Goal: Use online tool/utility: Utilize a website feature to perform a specific function

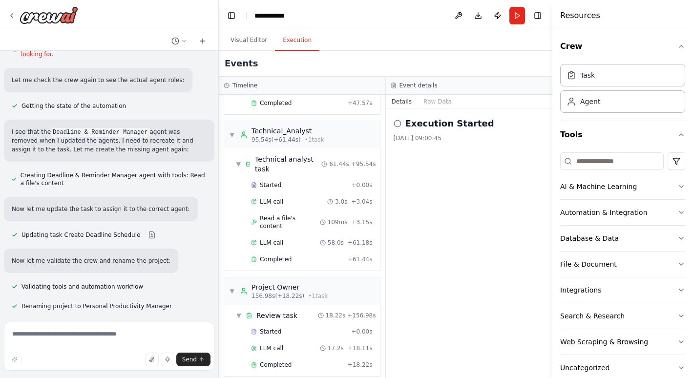
scroll to position [192, 0]
click at [270, 360] on span "Completed" at bounding box center [276, 364] width 32 height 8
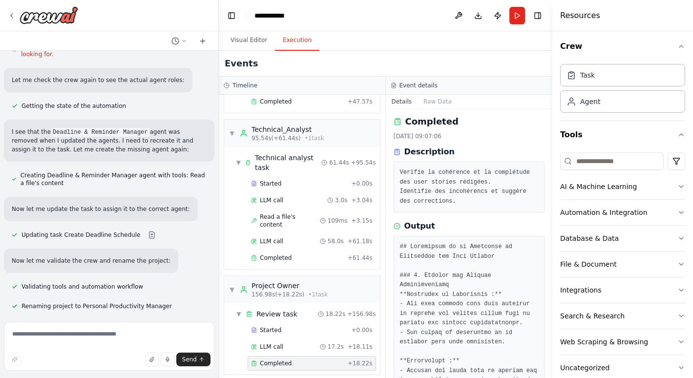
scroll to position [0, 0]
click at [273, 254] on span "Completed" at bounding box center [276, 258] width 32 height 8
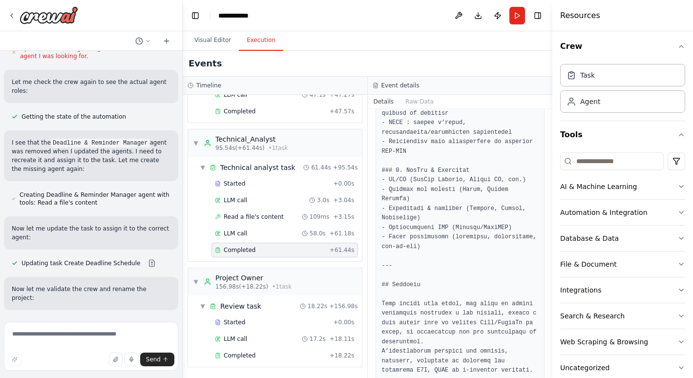
scroll to position [1174, 0]
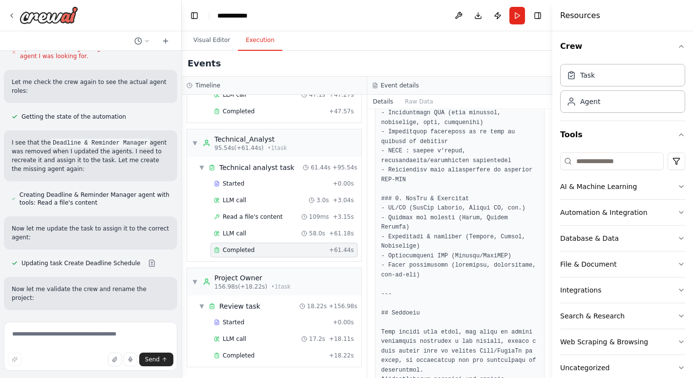
drag, startPoint x: 217, startPoint y: 139, endPoint x: 182, endPoint y: 139, distance: 35.2
click at [182, 139] on div "Create a crew that helps organize your personal projects, sets reminders for im…" at bounding box center [346, 189] width 693 height 378
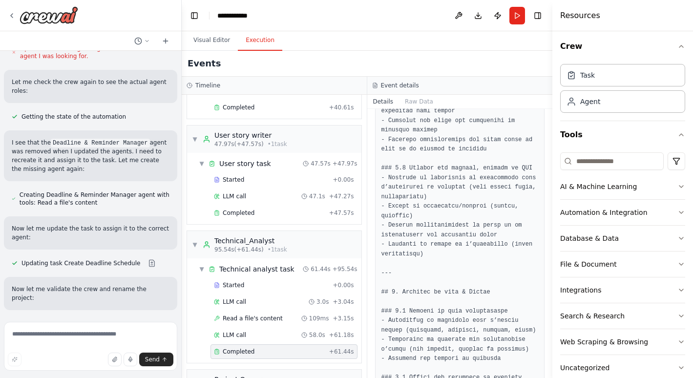
scroll to position [89, 0]
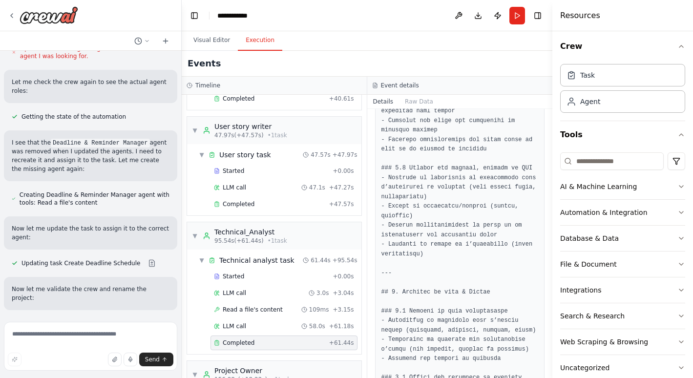
click at [230, 200] on span "Completed" at bounding box center [239, 204] width 32 height 8
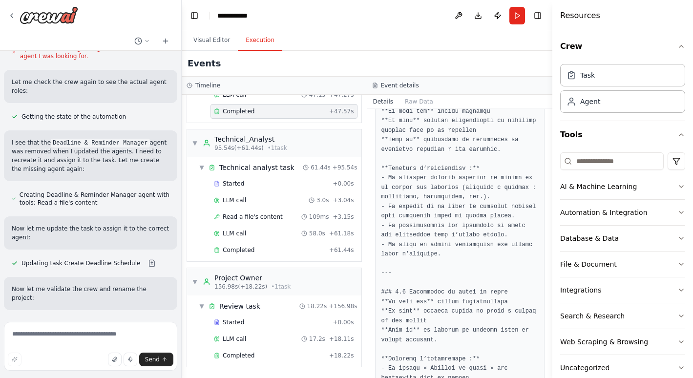
scroll to position [0, 0]
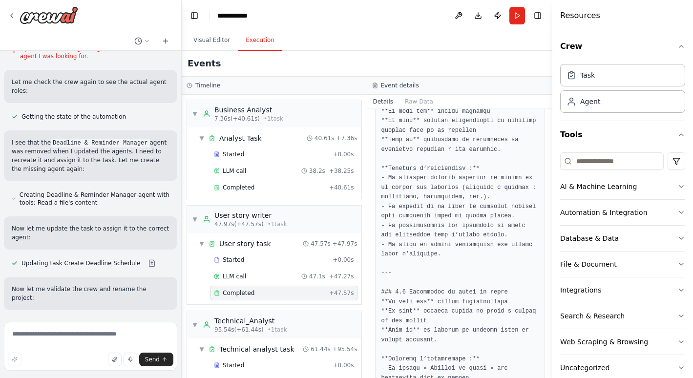
click at [209, 43] on button "Visual Editor" at bounding box center [212, 40] width 52 height 21
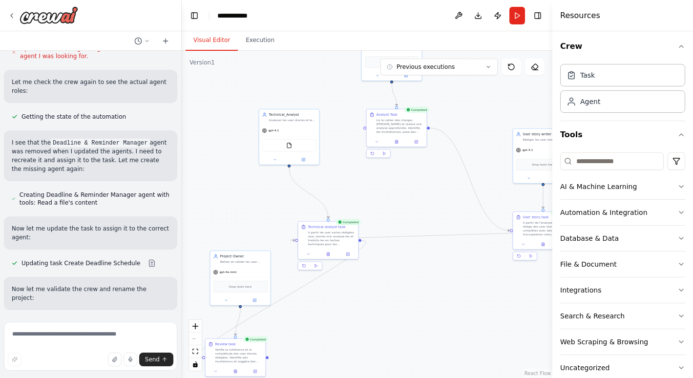
drag, startPoint x: 468, startPoint y: 214, endPoint x: 477, endPoint y: 108, distance: 107.0
click at [477, 108] on div ".deletable-edge-delete-btn { width: 20px; height: 20px; border: 0px solid #ffff…" at bounding box center [367, 214] width 371 height 327
drag, startPoint x: 238, startPoint y: 341, endPoint x: 330, endPoint y: 339, distance: 91.9
click at [330, 339] on div "Review task Verifie la cohérence et la complétude des user stories rédigées. Id…" at bounding box center [329, 352] width 60 height 27
drag, startPoint x: 264, startPoint y: 260, endPoint x: 257, endPoint y: 233, distance: 28.3
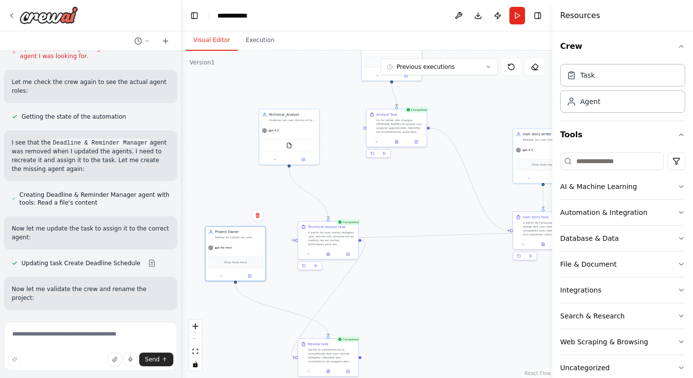
click at [257, 233] on div "Project Owner [PERSON_NAME] et valider les user stories en s'assurant qu'elles …" at bounding box center [238, 235] width 47 height 10
drag, startPoint x: 330, startPoint y: 345, endPoint x: 292, endPoint y: 324, distance: 43.8
click at [292, 324] on div "Review task" at bounding box center [292, 324] width 47 height 5
drag, startPoint x: 248, startPoint y: 241, endPoint x: 249, endPoint y: 236, distance: 4.9
click at [249, 237] on div "gpt-4o-mini" at bounding box center [236, 242] width 60 height 11
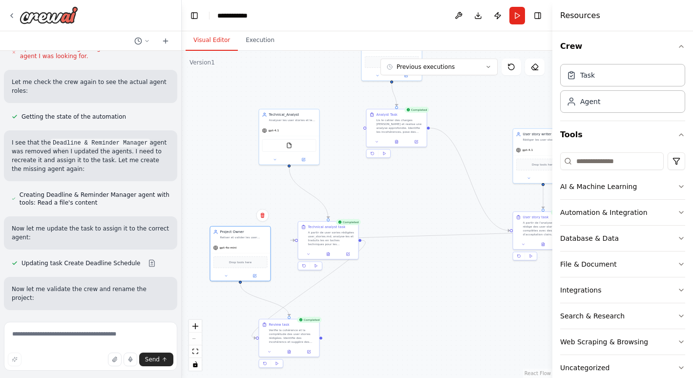
click at [253, 244] on div "gpt-4o-mini" at bounding box center [241, 247] width 60 height 11
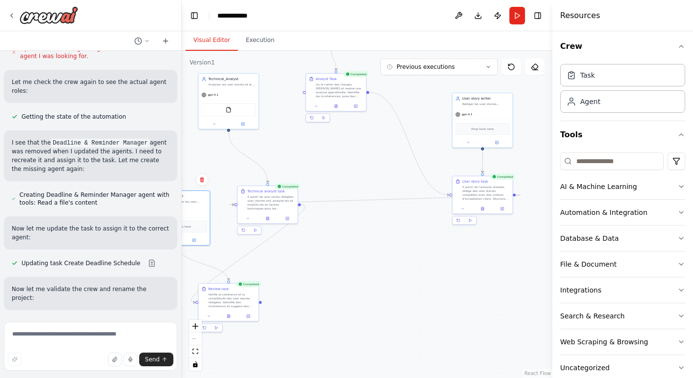
drag, startPoint x: 392, startPoint y: 311, endPoint x: 332, endPoint y: 275, distance: 70.3
click at [332, 275] on div ".deletable-edge-delete-btn { width: 20px; height: 20px; border: 0px solid #ffff…" at bounding box center [367, 214] width 371 height 327
drag, startPoint x: 271, startPoint y: 197, endPoint x: 288, endPoint y: 190, distance: 19.2
click at [288, 190] on div "A partir de user sories rédigées user_stories.md, analyse-les et traduits les e…" at bounding box center [290, 193] width 47 height 16
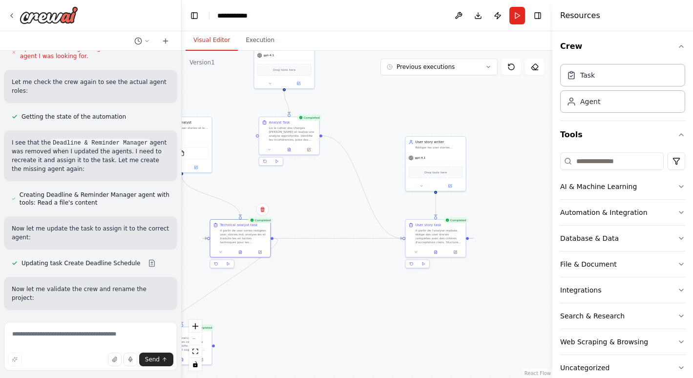
drag, startPoint x: 413, startPoint y: 216, endPoint x: 366, endPoint y: 260, distance: 64.0
click at [366, 260] on div ".deletable-edge-delete-btn { width: 20px; height: 20px; border: 0px solid #ffff…" at bounding box center [367, 214] width 371 height 327
drag, startPoint x: 199, startPoint y: 146, endPoint x: 529, endPoint y: 162, distance: 330.2
click at [529, 162] on div "FileReadTool" at bounding box center [511, 167] width 60 height 19
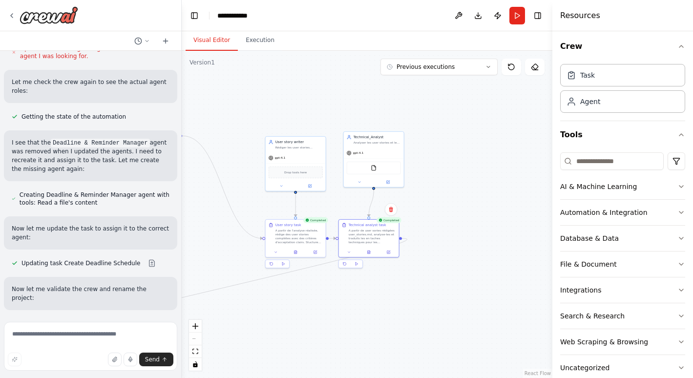
drag, startPoint x: 249, startPoint y: 239, endPoint x: 387, endPoint y: 241, distance: 138.3
click at [387, 241] on div "A partir de user sories rédigées user_stories.md, analyse-les et traduits les e…" at bounding box center [372, 237] width 47 height 16
drag, startPoint x: 395, startPoint y: 169, endPoint x: 397, endPoint y: 175, distance: 6.6
click at [397, 175] on div "FileReadTool" at bounding box center [374, 173] width 54 height 13
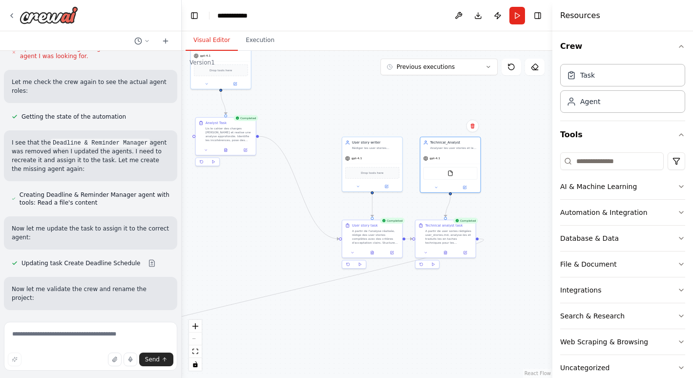
drag, startPoint x: 334, startPoint y: 305, endPoint x: 411, endPoint y: 305, distance: 76.7
click at [411, 305] on div ".deletable-edge-delete-btn { width: 20px; height: 20px; border: 0px solid #ffff…" at bounding box center [367, 214] width 371 height 327
click at [369, 147] on div "Rédiger les user stories détaillées et claires à partir de l'analyse métier" at bounding box center [375, 148] width 47 height 4
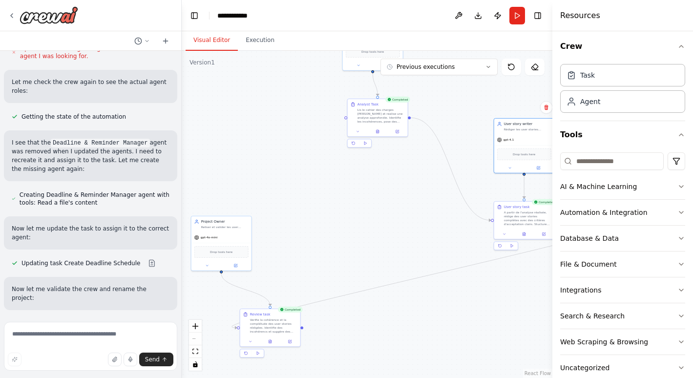
drag, startPoint x: 235, startPoint y: 278, endPoint x: 387, endPoint y: 260, distance: 153.1
click at [387, 260] on div ".deletable-edge-delete-btn { width: 20px; height: 20px; border: 0px solid #ffff…" at bounding box center [367, 214] width 371 height 327
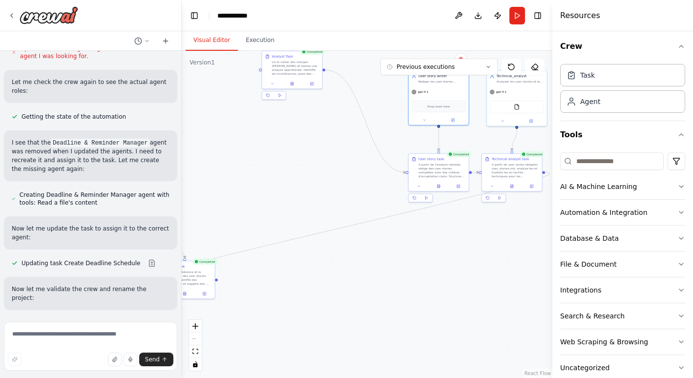
drag, startPoint x: 334, startPoint y: 244, endPoint x: 245, endPoint y: 196, distance: 101.7
click at [245, 196] on div ".deletable-edge-delete-btn { width: 20px; height: 20px; border: 0px solid #ffff…" at bounding box center [367, 214] width 371 height 327
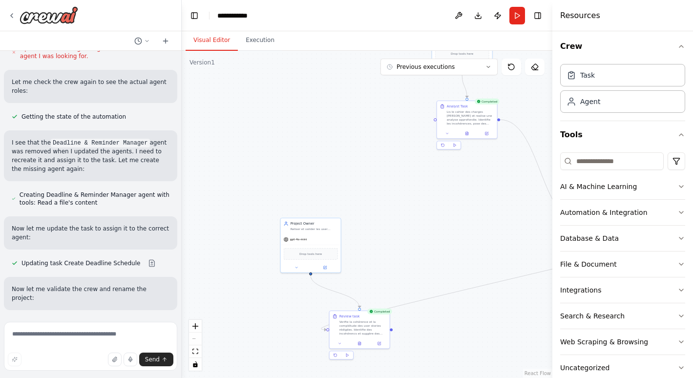
drag, startPoint x: 310, startPoint y: 214, endPoint x: 377, endPoint y: 252, distance: 76.8
click at [466, 256] on div ".deletable-edge-delete-btn { width: 20px; height: 20px; border: 0px solid #ffff…" at bounding box center [367, 214] width 371 height 327
drag, startPoint x: 322, startPoint y: 241, endPoint x: 497, endPoint y: 287, distance: 180.8
click at [497, 287] on div "gpt-4o-mini" at bounding box center [486, 283] width 60 height 11
click at [428, 237] on div ".deletable-edge-delete-btn { width: 20px; height: 20px; border: 0px solid #ffff…" at bounding box center [367, 214] width 371 height 327
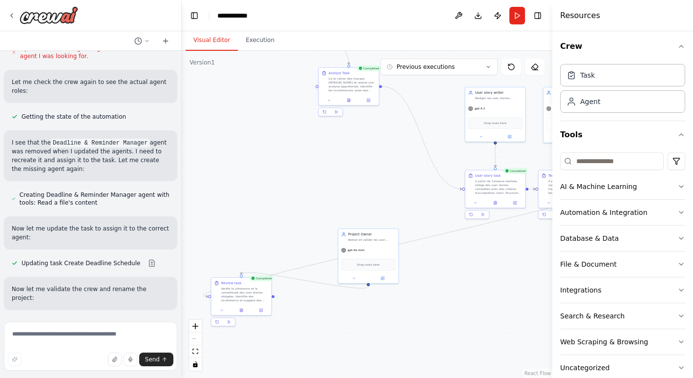
drag, startPoint x: 393, startPoint y: 180, endPoint x: 276, endPoint y: 147, distance: 122.3
click at [276, 147] on div ".deletable-edge-delete-btn { width: 20px; height: 20px; border: 0px solid #ffff…" at bounding box center [367, 214] width 371 height 327
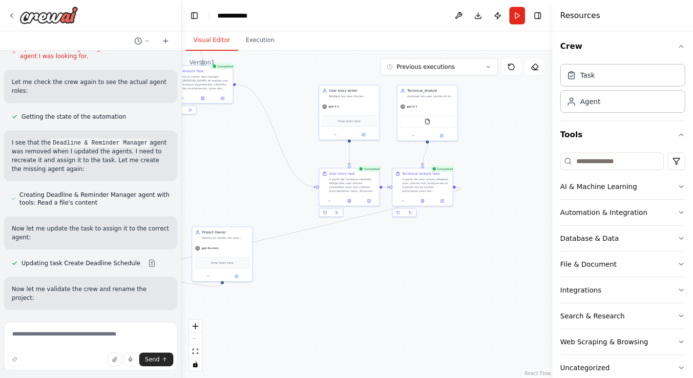
drag, startPoint x: 434, startPoint y: 292, endPoint x: 270, endPoint y: 289, distance: 164.7
click at [296, 290] on div ".deletable-edge-delete-btn { width: 20px; height: 20px; border: 0px solid #ffff…" at bounding box center [367, 214] width 371 height 327
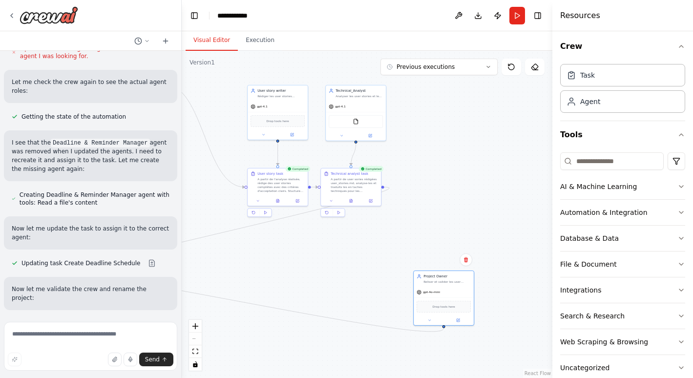
drag, startPoint x: 226, startPoint y: 250, endPoint x: 449, endPoint y: 293, distance: 226.8
click at [449, 293] on div "gpt-4o-mini" at bounding box center [444, 292] width 60 height 11
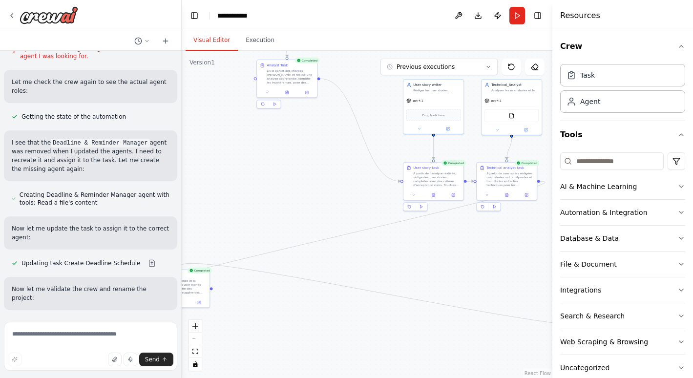
drag, startPoint x: 305, startPoint y: 255, endPoint x: 461, endPoint y: 249, distance: 156.0
click at [461, 249] on div ".deletable-edge-delete-btn { width: 20px; height: 20px; border: 0px solid #ffff…" at bounding box center [367, 214] width 371 height 327
drag, startPoint x: 196, startPoint y: 288, endPoint x: 437, endPoint y: 261, distance: 241.9
click at [508, 260] on div "Verifie la cohérence et la complétude des user stories rédigées. Identifie des …" at bounding box center [494, 258] width 47 height 16
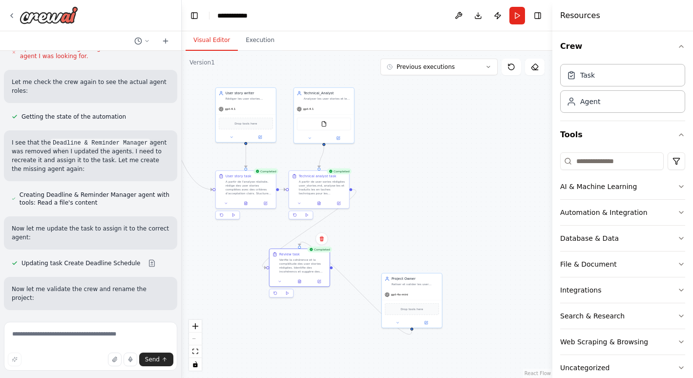
drag, startPoint x: 332, startPoint y: 254, endPoint x: 182, endPoint y: 258, distance: 150.0
click at [182, 258] on div ".deletable-edge-delete-btn { width: 20px; height: 20px; border: 0px solid #ffff…" at bounding box center [367, 214] width 371 height 327
drag, startPoint x: 300, startPoint y: 265, endPoint x: 413, endPoint y: 191, distance: 135.8
click at [413, 191] on div "Verifie la cohérence et la complétude des user stories rédigées. Identifie des …" at bounding box center [413, 193] width 47 height 16
drag, startPoint x: 420, startPoint y: 288, endPoint x: 411, endPoint y: 104, distance: 183.9
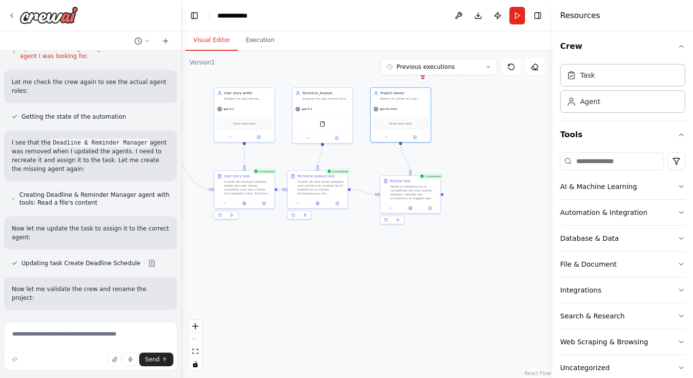
click at [411, 104] on div "gpt-4o-mini Drop tools here" at bounding box center [401, 123] width 60 height 39
drag, startPoint x: 423, startPoint y: 196, endPoint x: 412, endPoint y: 193, distance: 11.3
click at [412, 193] on div "Verifie la cohérence et la complétude des user stories rédigées. Identifie des …" at bounding box center [404, 188] width 47 height 16
click at [431, 189] on div ".deletable-edge-delete-btn { width: 20px; height: 20px; border: 0px solid #ffff…" at bounding box center [367, 214] width 371 height 327
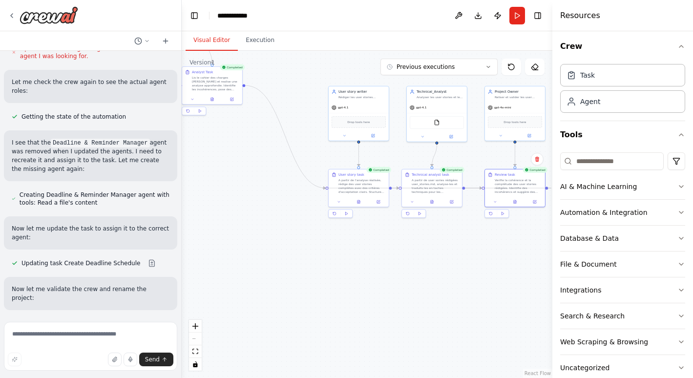
drag, startPoint x: 432, startPoint y: 187, endPoint x: 327, endPoint y: 189, distance: 105.1
click at [226, 189] on div "Technical_Analyst Analyser les user stories et les traduires en tache technique…" at bounding box center [133, 192] width 186 height 164
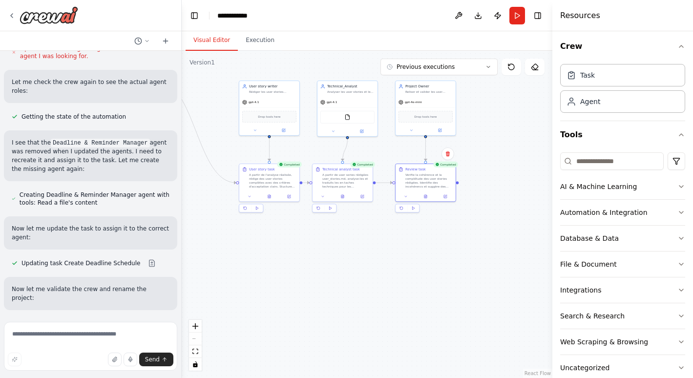
drag, startPoint x: 474, startPoint y: 263, endPoint x: 385, endPoint y: 258, distance: 89.6
click at [385, 258] on div ".deletable-edge-delete-btn { width: 20px; height: 20px; border: 0px solid #ffff…" at bounding box center [367, 214] width 371 height 327
drag, startPoint x: 458, startPoint y: 182, endPoint x: 467, endPoint y: 185, distance: 8.7
click at [467, 185] on div ".deletable-edge-delete-btn { width: 20px; height: 20px; border: 0px solid #ffff…" at bounding box center [367, 214] width 371 height 327
click at [340, 186] on div "A partir de user sories rédigées user_stories.md, analyse-les et traduits les e…" at bounding box center [350, 181] width 47 height 16
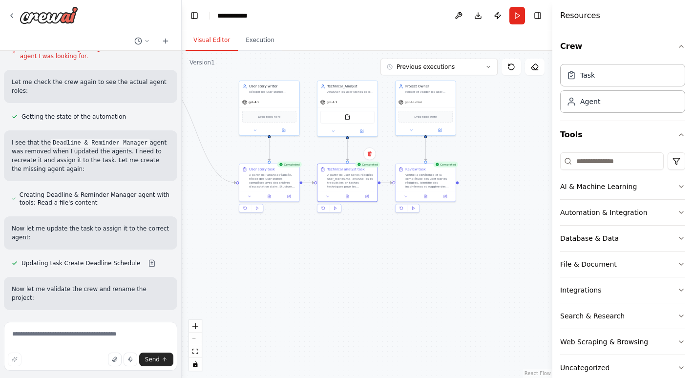
drag, startPoint x: 356, startPoint y: 185, endPoint x: 320, endPoint y: 239, distance: 65.3
click at [314, 245] on div ".deletable-edge-delete-btn { width: 20px; height: 20px; border: 0px solid #ffff…" at bounding box center [367, 214] width 371 height 327
click at [338, 170] on div "Technical analyst task" at bounding box center [346, 169] width 38 height 5
drag, startPoint x: 337, startPoint y: 176, endPoint x: 332, endPoint y: 173, distance: 6.0
click at [332, 173] on div "A partir de user sories rédigées user_stories.md, analyse-les et traduits les e…" at bounding box center [350, 181] width 47 height 16
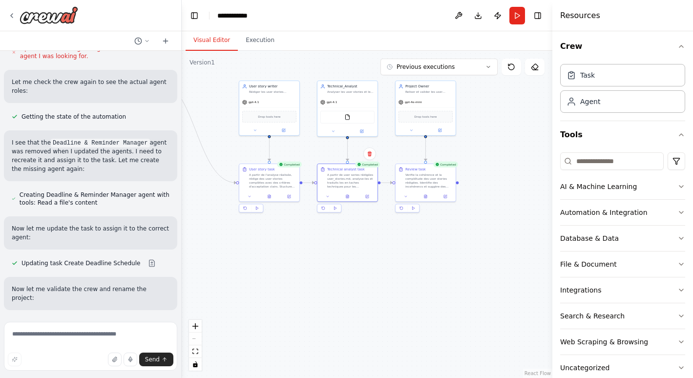
click at [333, 181] on div "A partir de user sories rédigées user_stories.md, analyse-les et traduits les e…" at bounding box center [350, 181] width 47 height 16
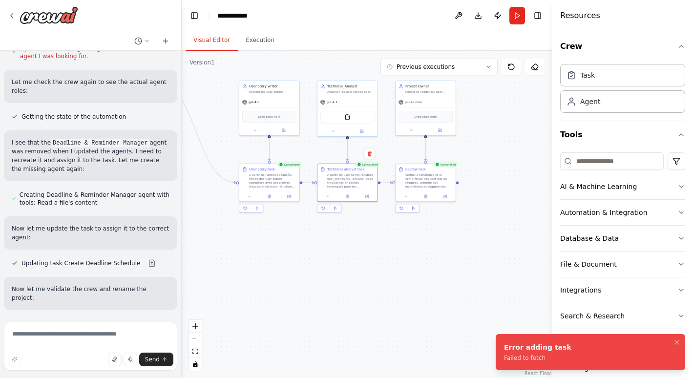
click at [451, 246] on div ".deletable-edge-delete-btn { width: 20px; height: 20px; border: 0px solid #ffff…" at bounding box center [367, 214] width 371 height 327
click at [677, 339] on icon "Notifications (F8)" at bounding box center [677, 343] width 8 height 8
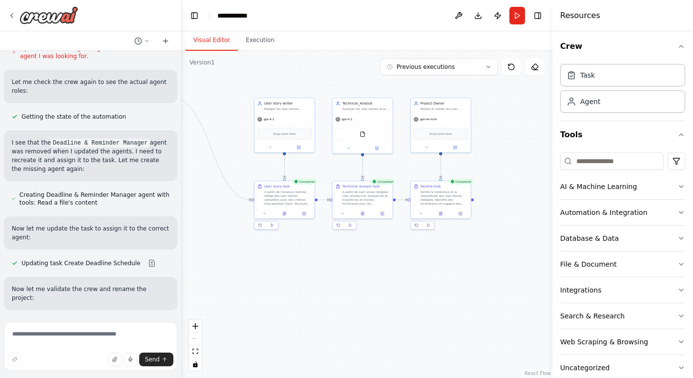
drag, startPoint x: 508, startPoint y: 168, endPoint x: 523, endPoint y: 185, distance: 22.8
click at [523, 185] on div ".deletable-edge-delete-btn { width: 20px; height: 20px; border: 0px solid #ffff…" at bounding box center [367, 214] width 371 height 327
click at [526, 164] on div ".deletable-edge-delete-btn { width: 20px; height: 20px; border: 0px solid #ffff…" at bounding box center [367, 214] width 371 height 327
click at [256, 41] on button "Execution" at bounding box center [260, 40] width 44 height 21
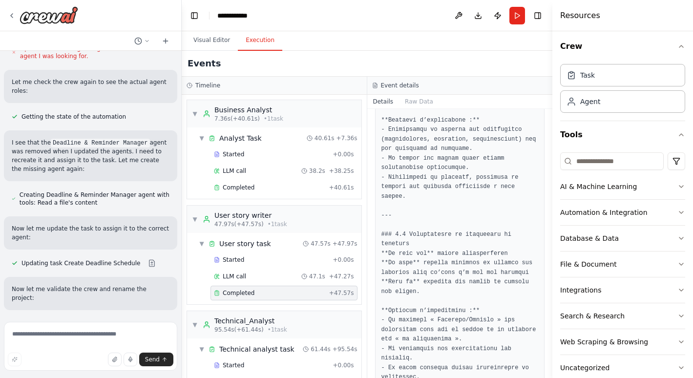
scroll to position [2312, 0]
click at [461, 16] on button at bounding box center [459, 16] width 16 height 18
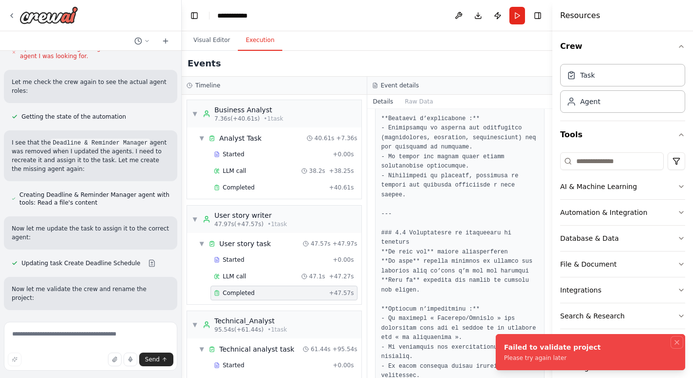
click at [679, 341] on icon "Notifications (F8)" at bounding box center [677, 343] width 4 height 4
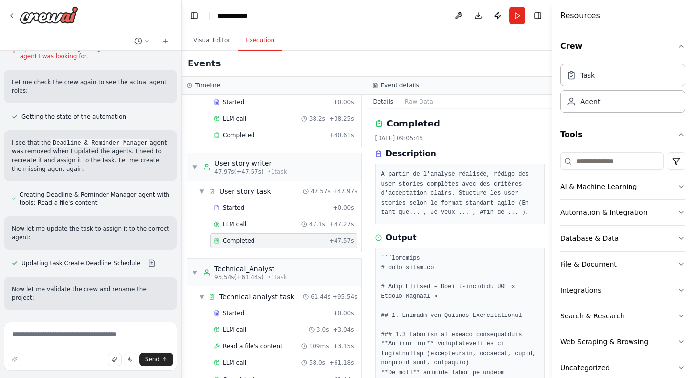
scroll to position [0, 0]
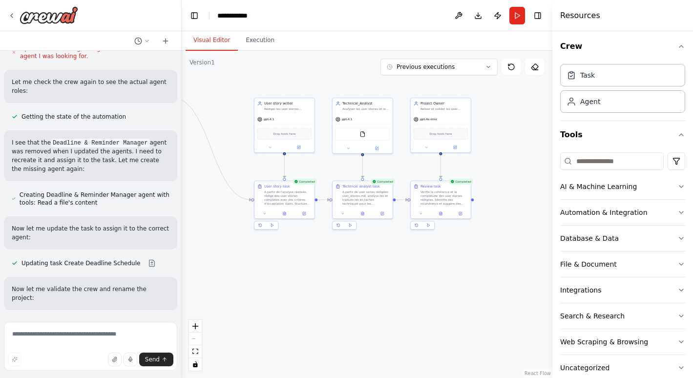
click at [220, 39] on button "Visual Editor" at bounding box center [212, 40] width 52 height 21
click at [294, 198] on div "A partir de l'analyse réalisée, rédige des user stories complètes avec des crit…" at bounding box center [287, 198] width 47 height 16
click at [286, 205] on div "User story task A partir de l'analyse réalisée, rédige des user stories complèt…" at bounding box center [285, 194] width 60 height 27
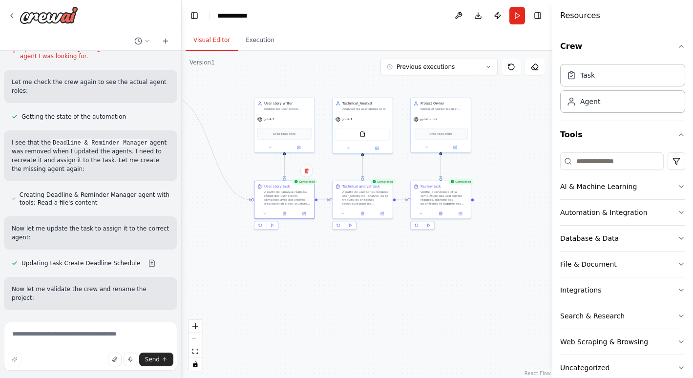
click at [286, 205] on div "User story task A partir de l'analyse réalisée, rédige des user stories complèt…" at bounding box center [285, 194] width 60 height 27
click at [306, 212] on button at bounding box center [304, 214] width 17 height 6
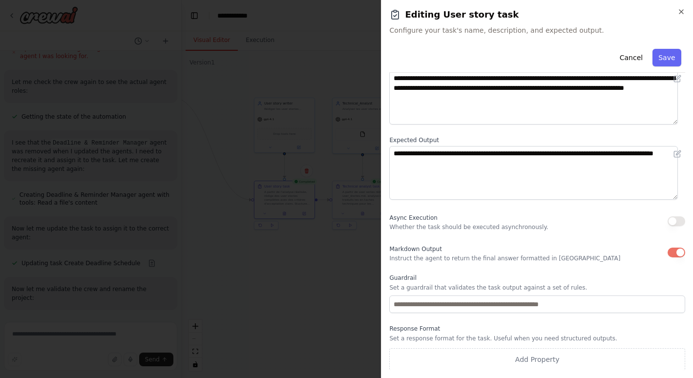
scroll to position [63, 0]
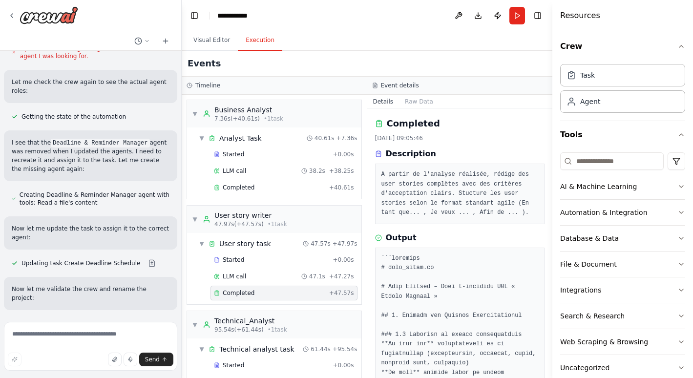
click at [255, 42] on button "Execution" at bounding box center [260, 40] width 44 height 21
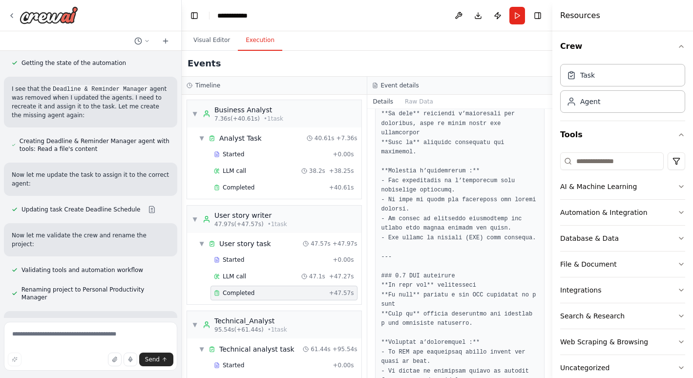
scroll to position [1271, 0]
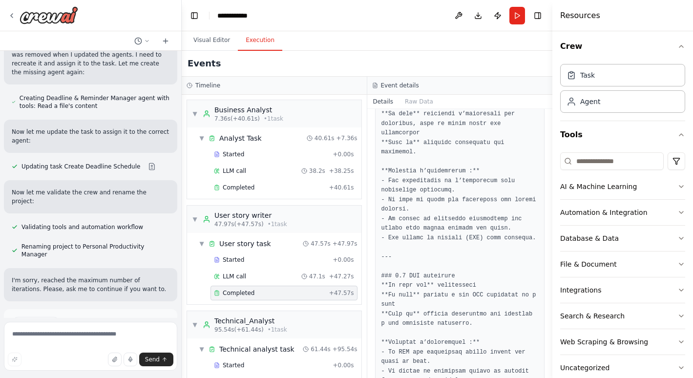
click at [98, 361] on span "Improve automation" at bounding box center [95, 365] width 60 height 8
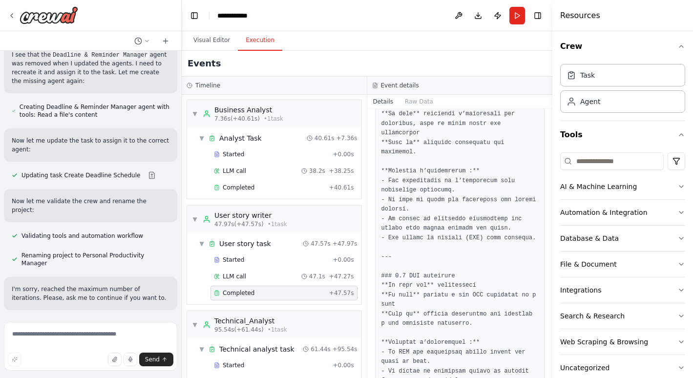
scroll to position [1192, 0]
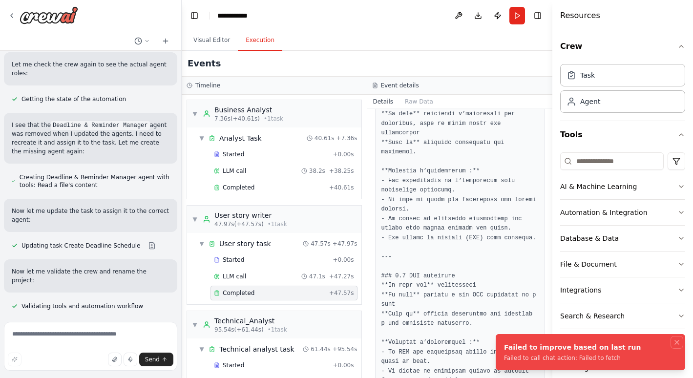
click at [677, 339] on icon "Notifications (F8)" at bounding box center [677, 343] width 8 height 8
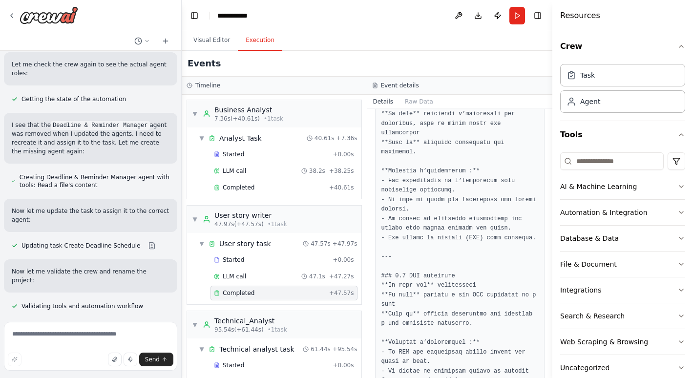
click at [279, 278] on div "LLM call 47.1s + 47.27s" at bounding box center [284, 277] width 140 height 8
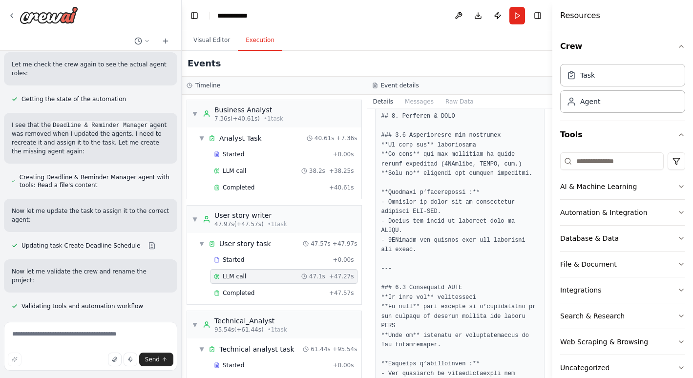
scroll to position [4251, 0]
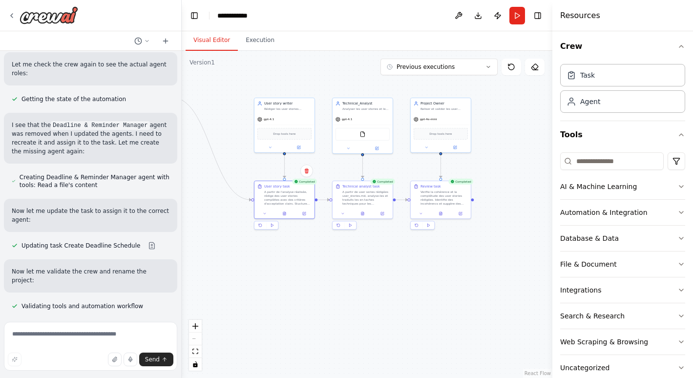
click at [206, 39] on button "Visual Editor" at bounding box center [212, 40] width 52 height 21
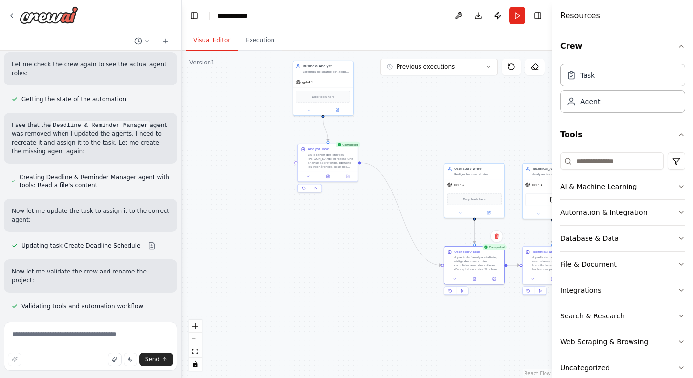
drag, startPoint x: 254, startPoint y: 278, endPoint x: 431, endPoint y: 320, distance: 182.0
click at [443, 344] on div ".deletable-edge-delete-btn { width: 20px; height: 20px; border: 0px solid #ffff…" at bounding box center [367, 214] width 371 height 327
drag, startPoint x: 323, startPoint y: 163, endPoint x: 319, endPoint y: 169, distance: 6.9
click at [319, 169] on div "Lis le cahier des charges [PERSON_NAME] et realise une analyse approfondie. Ide…" at bounding box center [326, 166] width 47 height 16
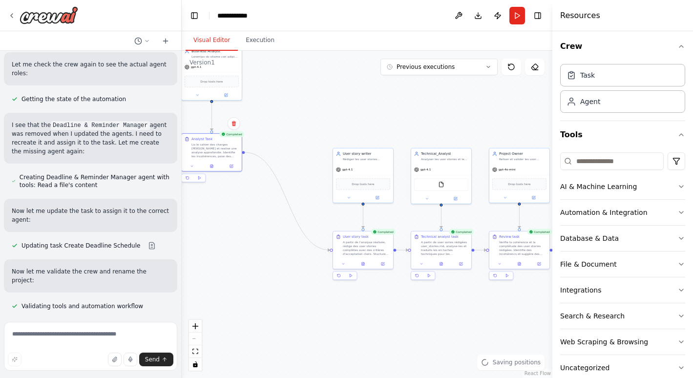
drag, startPoint x: 449, startPoint y: 127, endPoint x: 337, endPoint y: 111, distance: 112.4
click at [337, 111] on div ".deletable-edge-delete-btn { width: 20px; height: 20px; border: 0px solid #ffff…" at bounding box center [367, 214] width 371 height 327
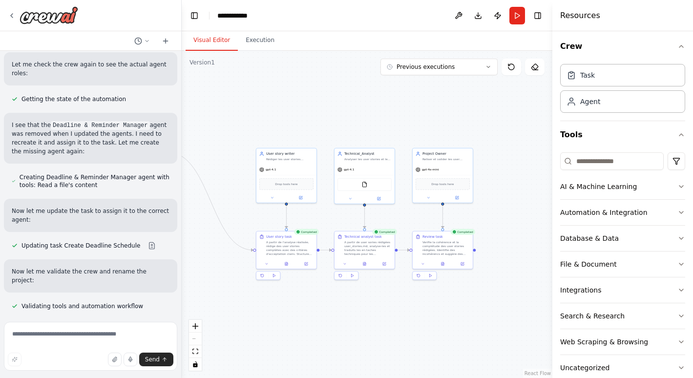
drag, startPoint x: 463, startPoint y: 124, endPoint x: 385, endPoint y: 124, distance: 77.7
click at [385, 124] on div ".deletable-edge-delete-btn { width: 20px; height: 20px; border: 0px solid #ffff…" at bounding box center [367, 214] width 371 height 327
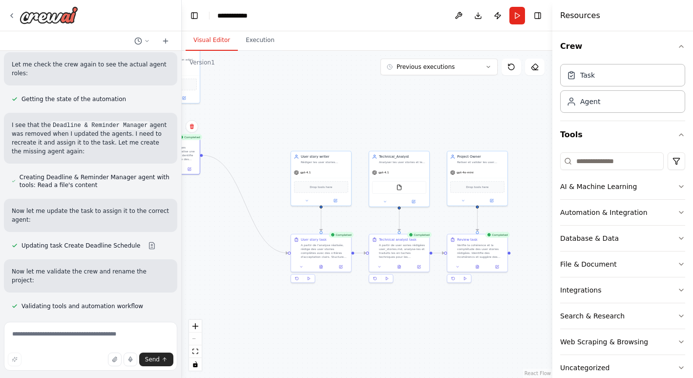
drag, startPoint x: 354, startPoint y: 119, endPoint x: 389, endPoint y: 120, distance: 35.2
click at [390, 121] on div ".deletable-edge-delete-btn { width: 20px; height: 20px; border: 0px solid #ffff…" at bounding box center [367, 214] width 371 height 327
click at [471, 248] on div "Verifie la cohérence et la complétude des user stories rédigées. Identifie des …" at bounding box center [481, 251] width 47 height 16
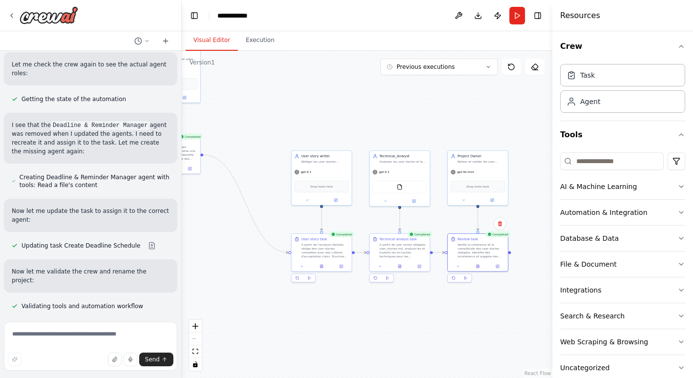
click at [248, 34] on button "Execution" at bounding box center [260, 40] width 44 height 21
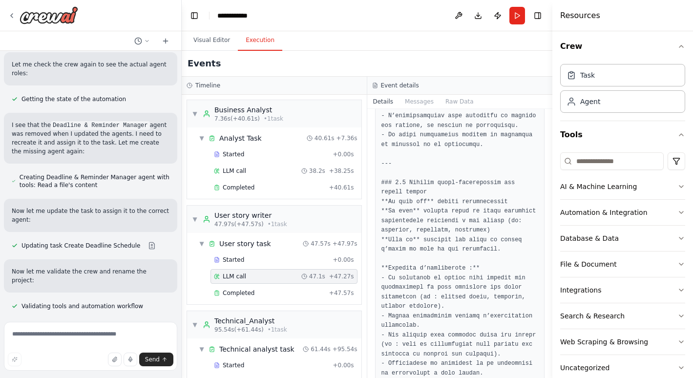
scroll to position [540, 0]
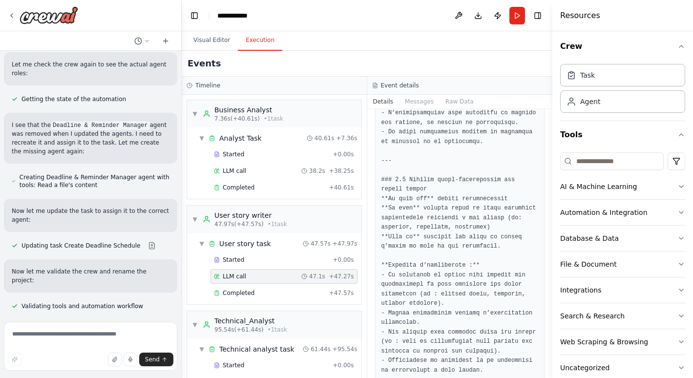
click at [209, 41] on button "Visual Editor" at bounding box center [212, 40] width 52 height 21
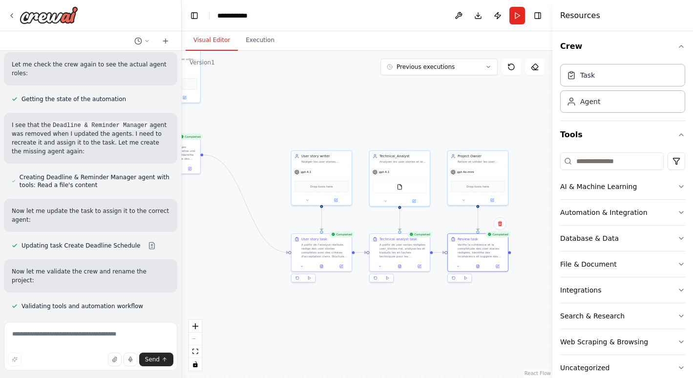
click at [326, 175] on div "gpt-4.1" at bounding box center [322, 172] width 60 height 11
click at [618, 103] on div "Agent" at bounding box center [622, 101] width 125 height 22
click at [339, 199] on button at bounding box center [336, 200] width 28 height 6
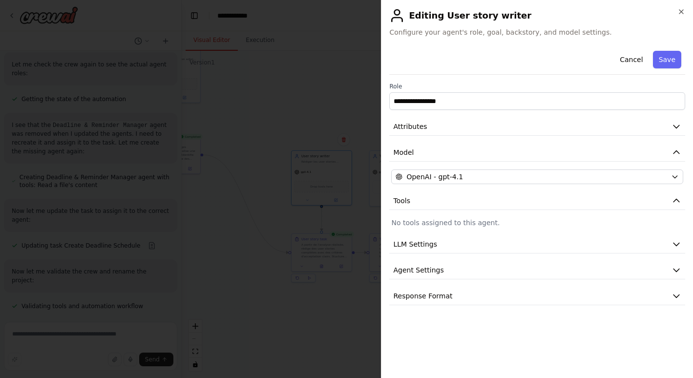
click at [680, 126] on icon "button" at bounding box center [677, 127] width 6 height 3
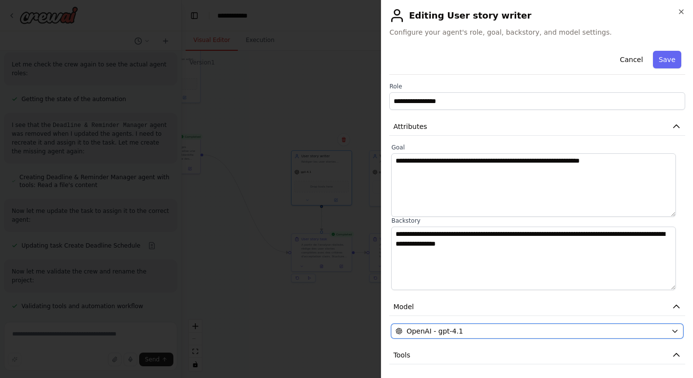
click at [671, 331] on icon "button" at bounding box center [675, 331] width 8 height 8
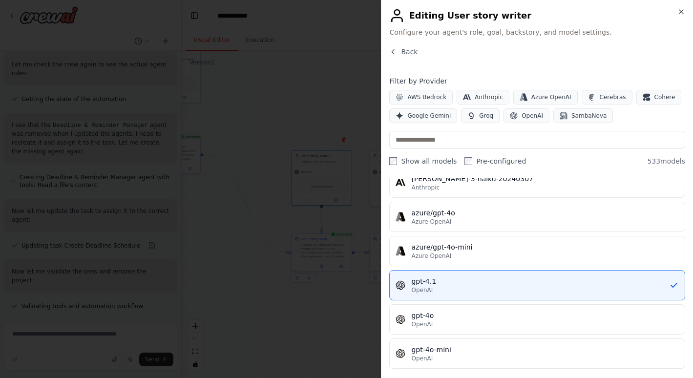
scroll to position [77, 0]
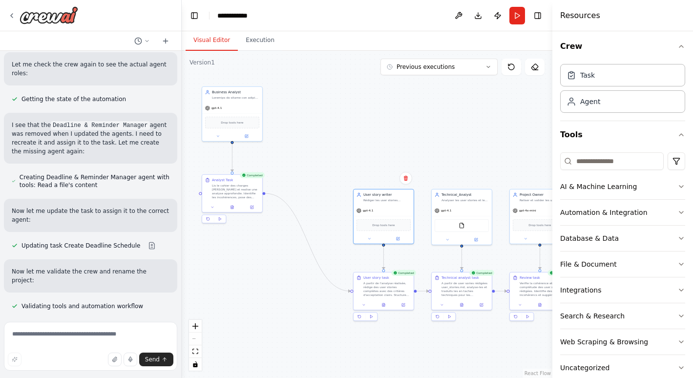
drag, startPoint x: 424, startPoint y: 297, endPoint x: 486, endPoint y: 336, distance: 73.1
click at [486, 336] on div ".deletable-edge-delete-btn { width: 20px; height: 20px; border: 0px solid #ffff…" at bounding box center [367, 214] width 371 height 327
drag, startPoint x: 252, startPoint y: 108, endPoint x: 314, endPoint y: 116, distance: 63.1
click at [314, 116] on div "gpt-4.1" at bounding box center [291, 117] width 60 height 11
drag, startPoint x: 252, startPoint y: 191, endPoint x: 317, endPoint y: 197, distance: 65.2
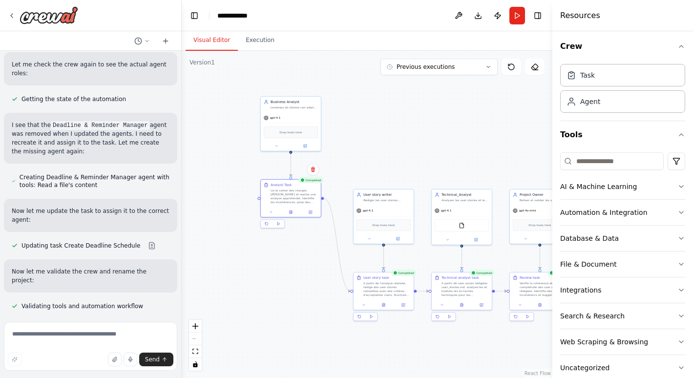
click at [317, 197] on div "Lis le cahier des charges [PERSON_NAME] et realise une analyse approfondie. Ide…" at bounding box center [294, 197] width 47 height 16
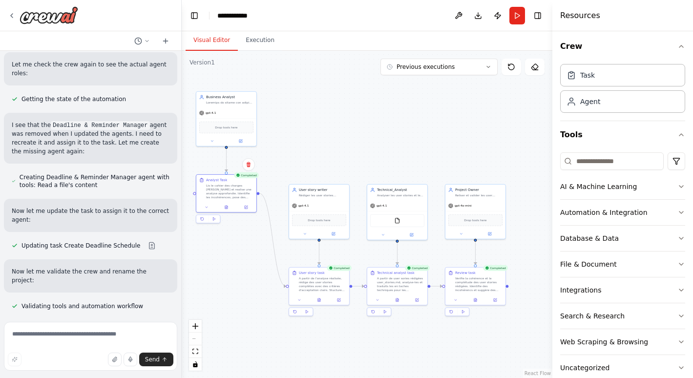
drag, startPoint x: 438, startPoint y: 127, endPoint x: 374, endPoint y: 121, distance: 63.7
click at [374, 121] on div ".deletable-edge-delete-btn { width: 20px; height: 20px; border: 0px solid #ffff…" at bounding box center [367, 214] width 371 height 327
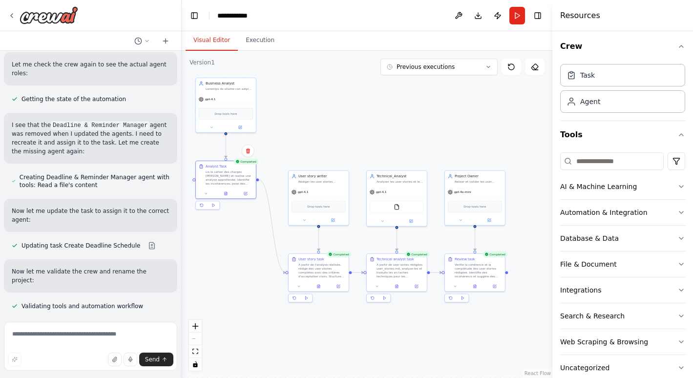
drag, startPoint x: 364, startPoint y: 127, endPoint x: 364, endPoint y: 113, distance: 13.7
click at [364, 113] on div ".deletable-edge-delete-btn { width: 20px; height: 20px; border: 0px solid #ffff…" at bounding box center [367, 214] width 371 height 327
click at [526, 147] on div ".deletable-edge-delete-btn { width: 20px; height: 20px; border: 0px solid #ffff…" at bounding box center [367, 214] width 371 height 327
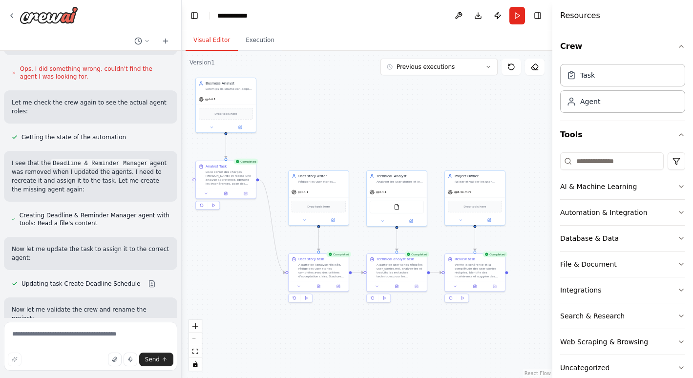
scroll to position [1192, 0]
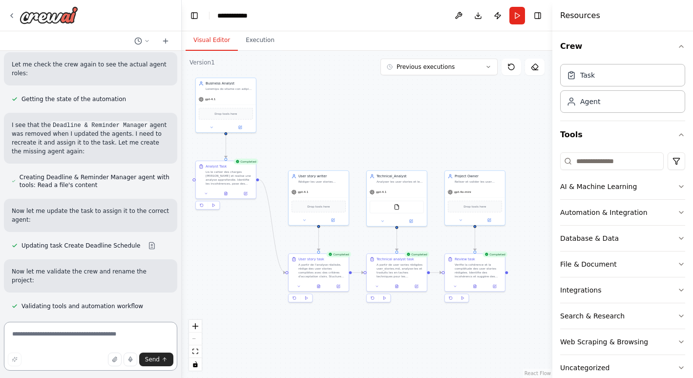
click at [58, 336] on textarea at bounding box center [90, 346] width 173 height 49
click at [85, 337] on textarea "**********" at bounding box center [90, 346] width 173 height 49
click at [67, 343] on textarea "**********" at bounding box center [90, 346] width 173 height 49
type textarea "**********"
click at [152, 361] on span "Send" at bounding box center [152, 360] width 15 height 8
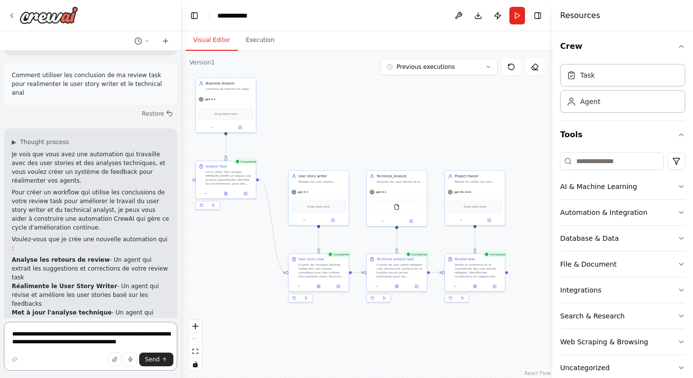
scroll to position [1517, 0]
type textarea "*"
type textarea "**********"
click at [153, 362] on span "Send" at bounding box center [152, 360] width 15 height 8
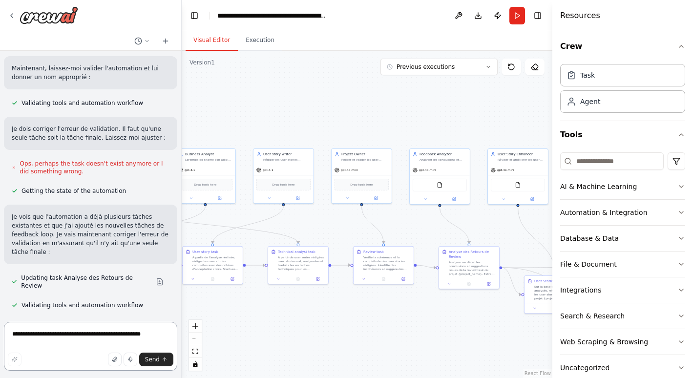
scroll to position [2326, 0]
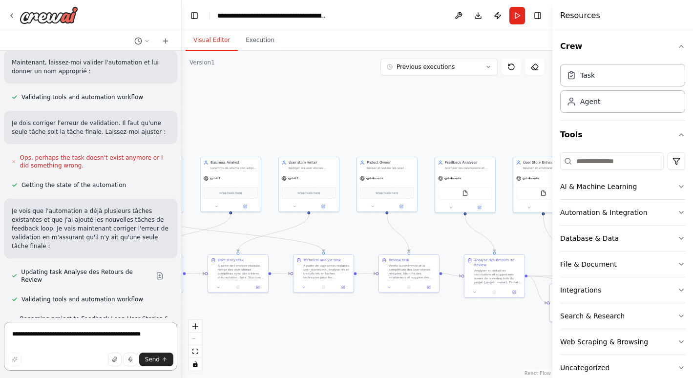
drag, startPoint x: 265, startPoint y: 189, endPoint x: 290, endPoint y: 126, distance: 67.1
click at [290, 126] on div ".deletable-edge-delete-btn { width: 20px; height: 20px; border: 0px solid #ffff…" at bounding box center [367, 214] width 371 height 327
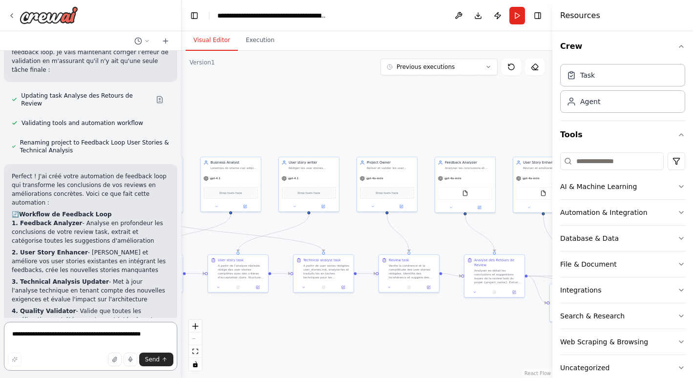
scroll to position [2590, 0]
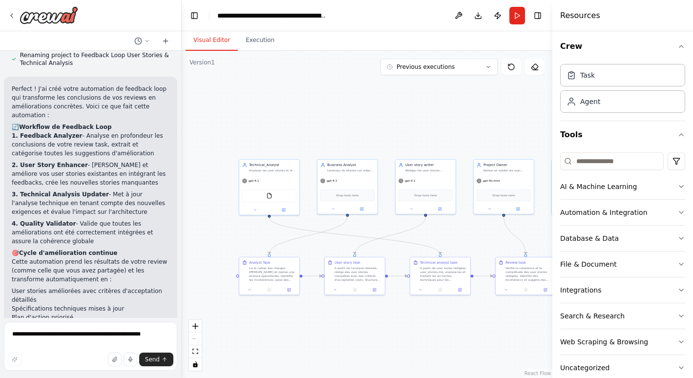
drag, startPoint x: 264, startPoint y: 347, endPoint x: 381, endPoint y: 349, distance: 116.8
click at [381, 349] on div ".deletable-edge-delete-btn { width: 20px; height: 20px; border: 0px solid #ffff…" at bounding box center [367, 214] width 371 height 327
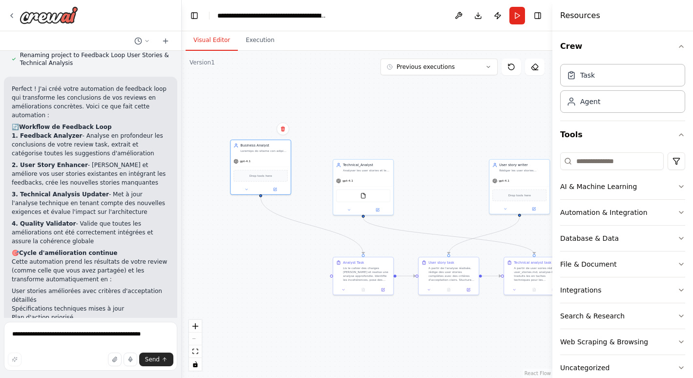
drag, startPoint x: 339, startPoint y: 172, endPoint x: 253, endPoint y: 152, distance: 88.7
click at [253, 152] on div "Business Analyst" at bounding box center [261, 148] width 60 height 16
drag, startPoint x: 508, startPoint y: 175, endPoint x: 432, endPoint y: 175, distance: 75.2
click at [432, 175] on div "gpt-4.1" at bounding box center [446, 180] width 60 height 11
drag, startPoint x: 367, startPoint y: 170, endPoint x: 530, endPoint y: 170, distance: 162.7
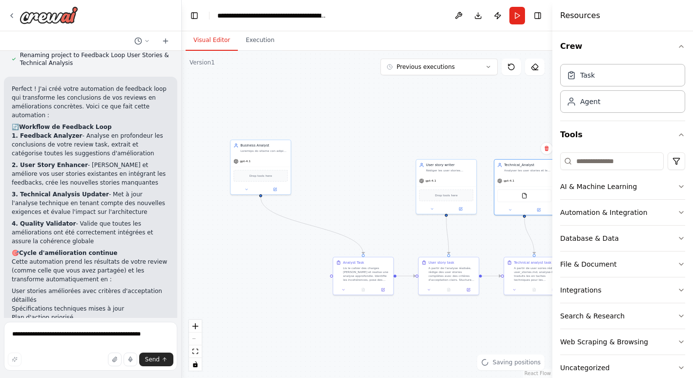
click at [530, 170] on div "Analyser les user stories et les traduires en tache techniques pour les dévelop…" at bounding box center [527, 171] width 47 height 4
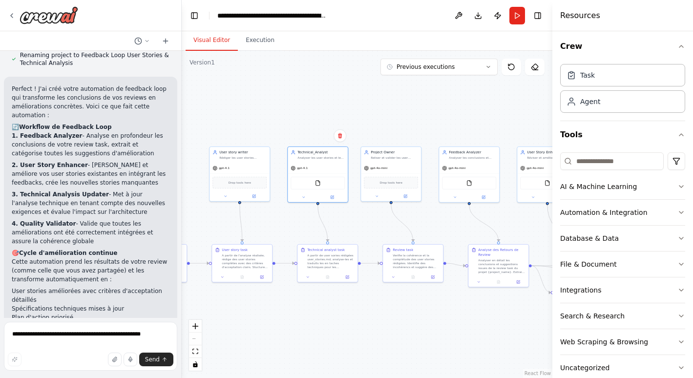
drag, startPoint x: 498, startPoint y: 331, endPoint x: 282, endPoint y: 320, distance: 216.8
click at [282, 320] on div ".deletable-edge-delete-btn { width: 20px; height: 20px; border: 0px solid #ffff…" at bounding box center [367, 214] width 371 height 327
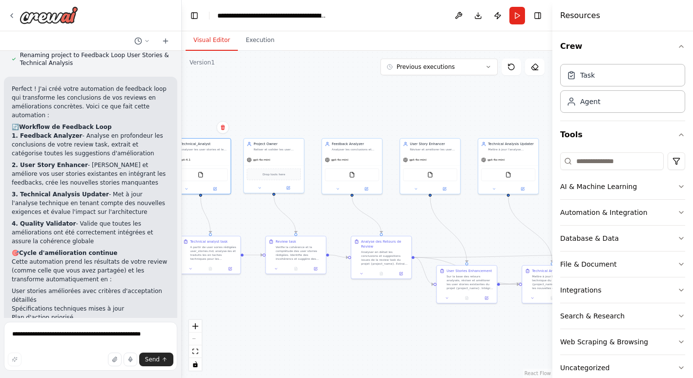
drag, startPoint x: 452, startPoint y: 328, endPoint x: 346, endPoint y: 321, distance: 105.8
click at [346, 321] on div ".deletable-edge-delete-btn { width: 20px; height: 20px; border: 0px solid #ffff…" at bounding box center [367, 214] width 371 height 327
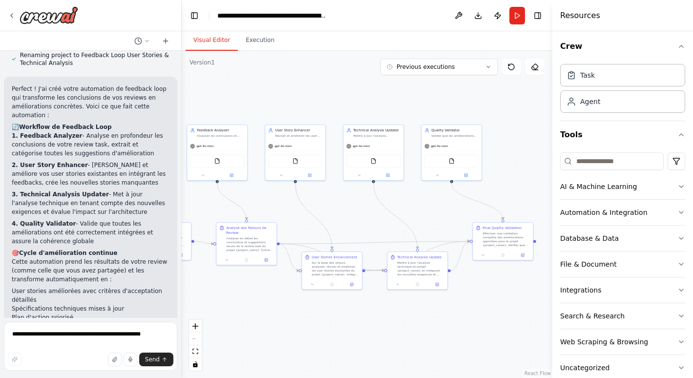
drag, startPoint x: 332, startPoint y: 300, endPoint x: 197, endPoint y: 286, distance: 135.5
click at [197, 286] on div ".deletable-edge-delete-btn { width: 20px; height: 20px; border: 0px solid #ffff…" at bounding box center [367, 214] width 371 height 327
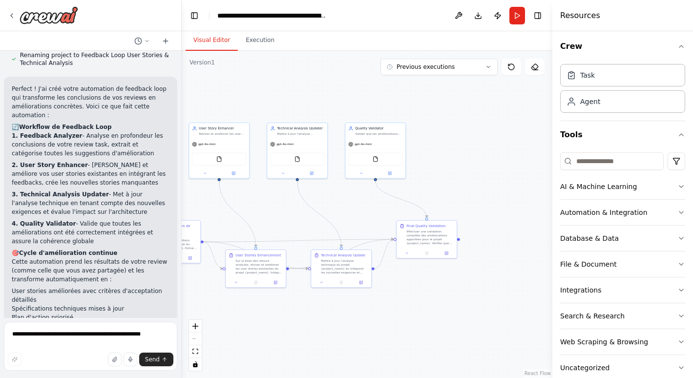
drag, startPoint x: 452, startPoint y: 310, endPoint x: 376, endPoint y: 308, distance: 76.2
click at [376, 308] on div ".deletable-edge-delete-btn { width: 20px; height: 20px; border: 0px solid #ffff…" at bounding box center [367, 214] width 371 height 327
drag, startPoint x: 385, startPoint y: 137, endPoint x: 427, endPoint y: 130, distance: 43.0
click at [427, 130] on div "Quality Validator Valider que les améliorations apportées aux user stories et à…" at bounding box center [419, 126] width 60 height 16
click at [352, 318] on div ".deletable-edge-delete-btn { width: 20px; height: 20px; border: 0px solid #ffff…" at bounding box center [367, 214] width 371 height 327
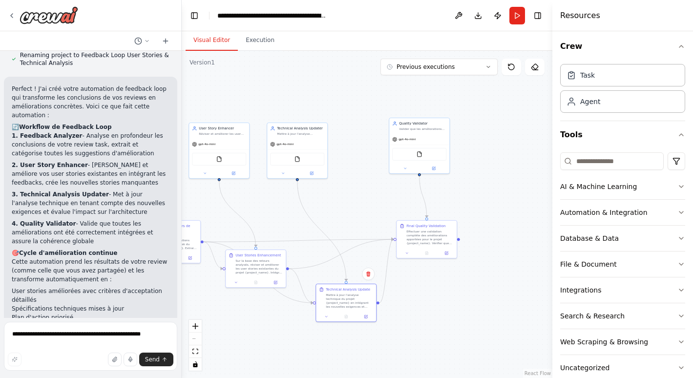
drag, startPoint x: 335, startPoint y: 264, endPoint x: 340, endPoint y: 299, distance: 35.5
click at [340, 299] on div "Mettre à jour l'analyse technique du projet {project_name} en intégrant les nou…" at bounding box center [349, 301] width 47 height 16
drag, startPoint x: 258, startPoint y: 277, endPoint x: 261, endPoint y: 310, distance: 32.8
click at [261, 310] on div "User Stories Enhancement Sur la base des retours analysés, réviser et améliorer…" at bounding box center [258, 303] width 61 height 39
click at [435, 242] on div "Effectuer une validation complète des améliorations apportées pour le projet {p…" at bounding box center [430, 238] width 47 height 16
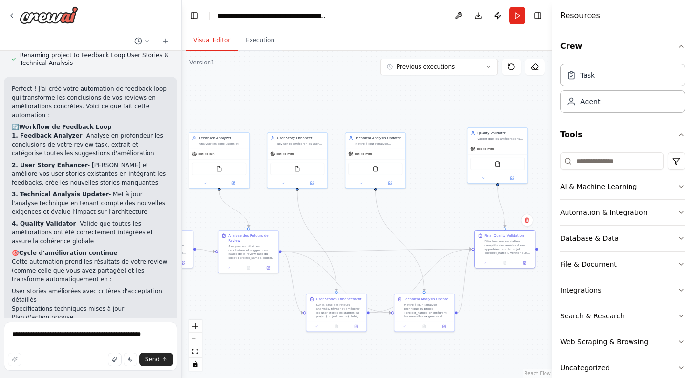
drag, startPoint x: 442, startPoint y: 297, endPoint x: 520, endPoint y: 307, distance: 78.8
click at [520, 307] on div ".deletable-edge-delete-btn { width: 20px; height: 20px; border: 0px solid #ffff…" at bounding box center [367, 214] width 371 height 327
drag, startPoint x: 382, startPoint y: 163, endPoint x: 406, endPoint y: 163, distance: 23.9
click at [406, 163] on div "FileReadTool" at bounding box center [400, 169] width 54 height 13
drag, startPoint x: 314, startPoint y: 158, endPoint x: 338, endPoint y: 157, distance: 23.5
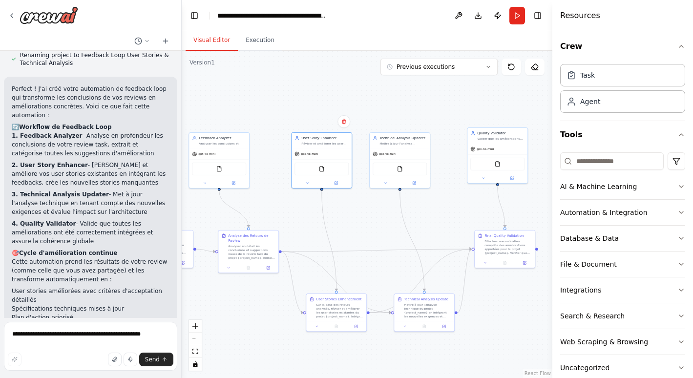
click at [338, 157] on div "gpt-4o-mini FileReadTool" at bounding box center [322, 169] width 60 height 40
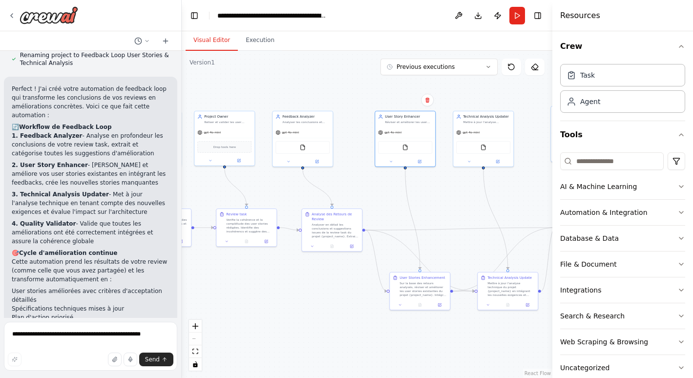
drag, startPoint x: 355, startPoint y: 214, endPoint x: 439, endPoint y: 193, distance: 86.3
click at [439, 193] on div ".deletable-edge-delete-btn { width: 20px; height: 20px; border: 0px solid #ffff…" at bounding box center [367, 214] width 371 height 327
drag, startPoint x: 335, startPoint y: 223, endPoint x: 328, endPoint y: 220, distance: 7.6
click at [328, 220] on div "Analyser en détail les conclusions et suggestions issues de la review task du p…" at bounding box center [330, 226] width 47 height 16
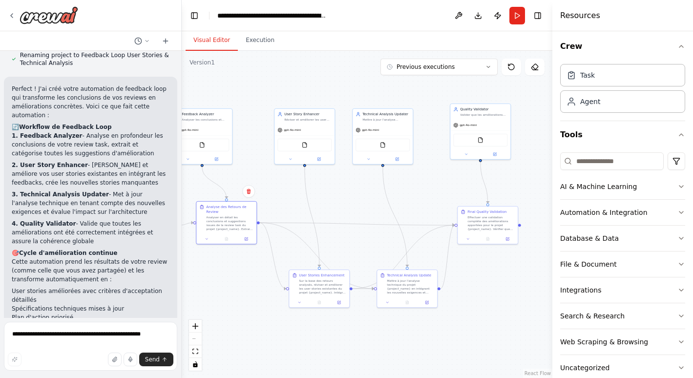
drag, startPoint x: 449, startPoint y: 321, endPoint x: 354, endPoint y: 328, distance: 96.0
click at [354, 328] on div ".deletable-edge-delete-btn { width: 20px; height: 20px; border: 0px solid #ffff…" at bounding box center [367, 214] width 371 height 327
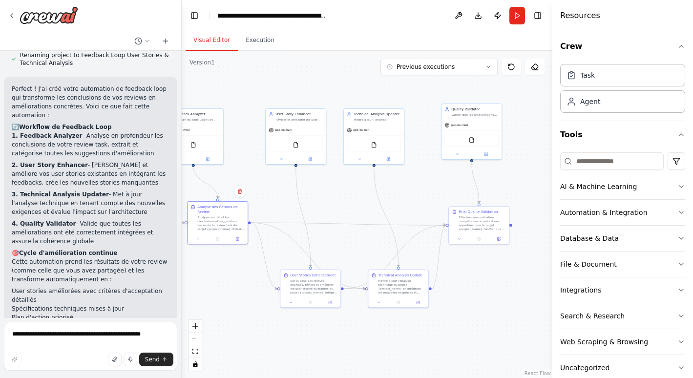
click at [516, 17] on button "Run" at bounding box center [518, 16] width 16 height 18
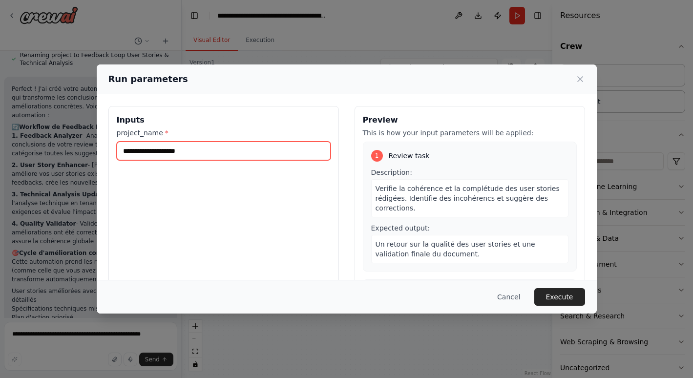
drag, startPoint x: 188, startPoint y: 153, endPoint x: 180, endPoint y: 151, distance: 8.1
click at [170, 153] on input "project_name *" at bounding box center [224, 151] width 214 height 19
type input "**********"
click at [566, 294] on button "Execute" at bounding box center [560, 297] width 51 height 18
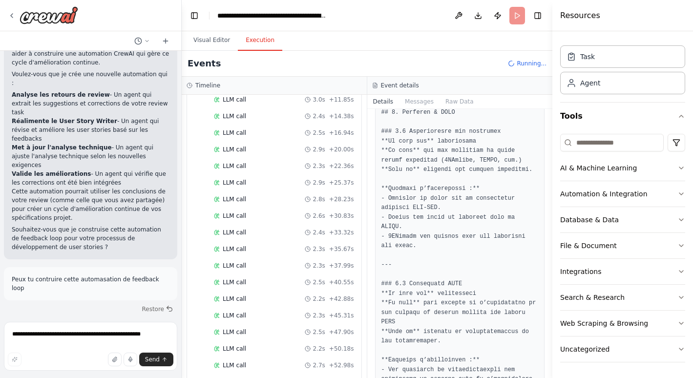
scroll to position [1682, 0]
click at [206, 41] on button "Visual Editor" at bounding box center [212, 40] width 52 height 21
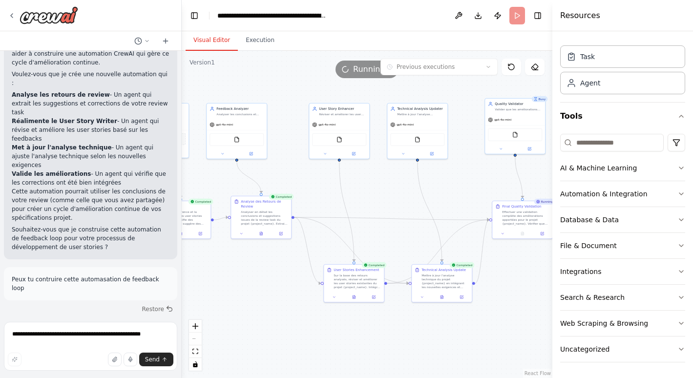
drag, startPoint x: 498, startPoint y: 311, endPoint x: 542, endPoint y: 306, distance: 43.8
click at [542, 306] on div ".deletable-edge-delete-btn { width: 20px; height: 20px; border: 0px solid #ffff…" at bounding box center [367, 214] width 371 height 327
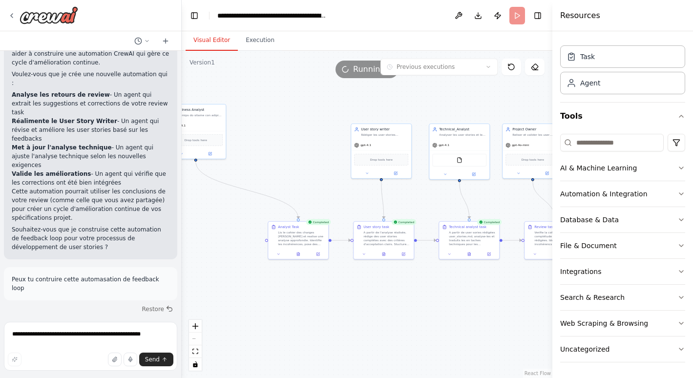
drag, startPoint x: 268, startPoint y: 327, endPoint x: 594, endPoint y: 333, distance: 325.9
click at [642, 347] on div "Create a crew that helps organize your personal projects, sets reminders for im…" at bounding box center [346, 189] width 693 height 378
drag, startPoint x: 237, startPoint y: 141, endPoint x: 288, endPoint y: 143, distance: 51.4
click at [288, 143] on div "Drop tools here" at bounding box center [279, 139] width 60 height 18
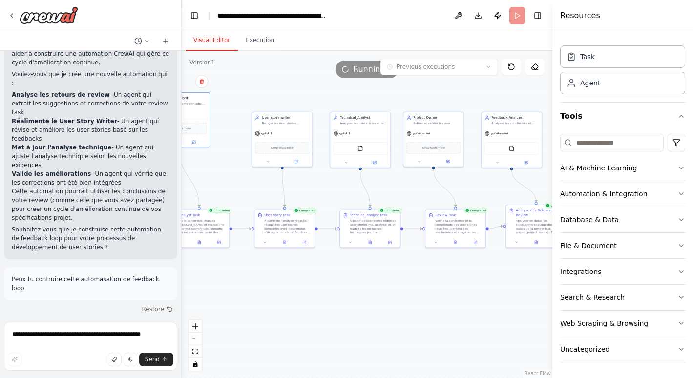
drag, startPoint x: 513, startPoint y: 296, endPoint x: 413, endPoint y: 285, distance: 99.8
click at [413, 285] on div ".deletable-edge-delete-btn { width: 20px; height: 20px; border: 0px solid #ffff…" at bounding box center [367, 214] width 371 height 327
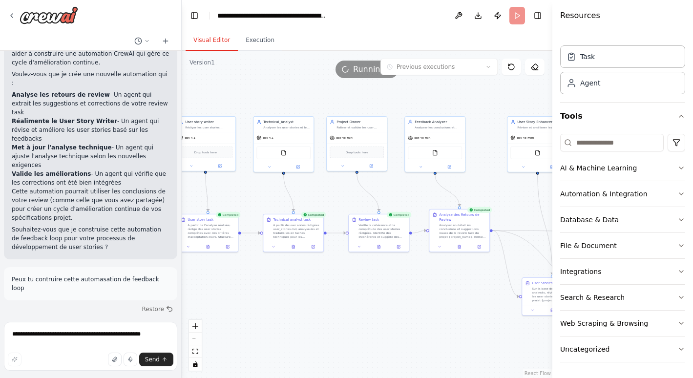
drag, startPoint x: 484, startPoint y: 286, endPoint x: 407, endPoint y: 290, distance: 76.8
click at [407, 290] on div ".deletable-edge-delete-btn { width: 20px; height: 20px; border: 0px solid #ffff…" at bounding box center [367, 214] width 371 height 327
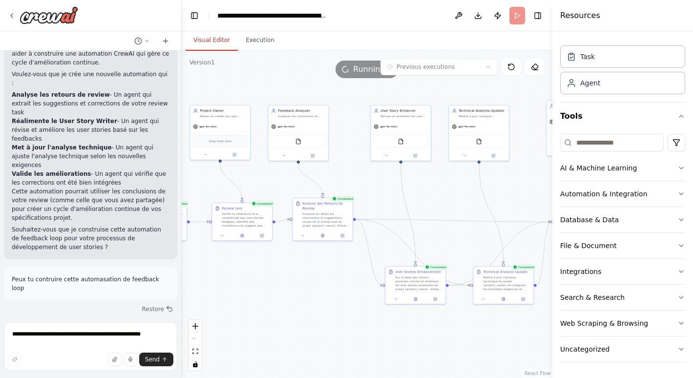
drag, startPoint x: 461, startPoint y: 274, endPoint x: 324, endPoint y: 262, distance: 137.3
click at [324, 262] on div ".deletable-edge-delete-btn { width: 20px; height: 20px; border: 0px solid #ffff…" at bounding box center [367, 214] width 371 height 327
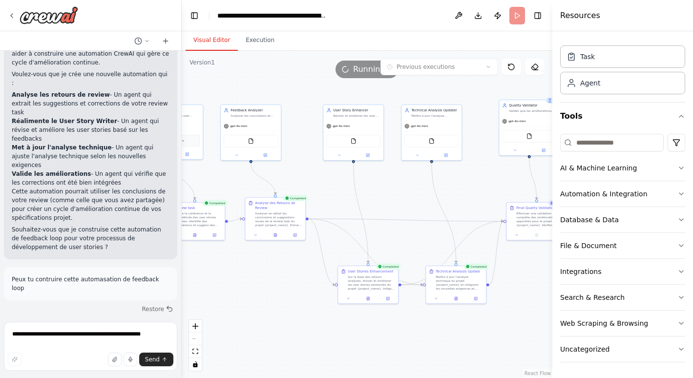
drag, startPoint x: 525, startPoint y: 346, endPoint x: 477, endPoint y: 346, distance: 47.4
click at [477, 346] on div ".deletable-edge-delete-btn { width: 20px; height: 20px; border: 0px solid #ffff…" at bounding box center [367, 214] width 371 height 327
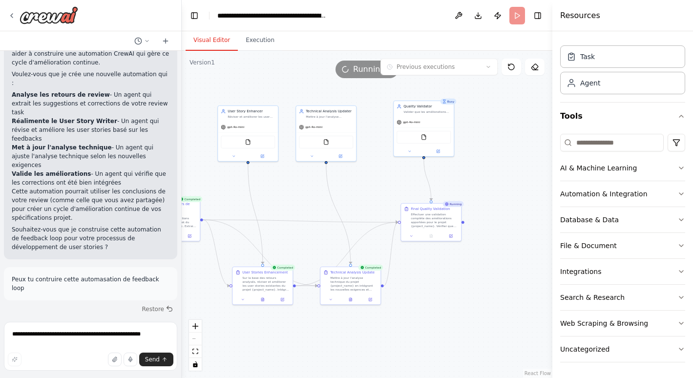
drag, startPoint x: 518, startPoint y: 295, endPoint x: 413, endPoint y: 295, distance: 105.0
click at [412, 296] on div ".deletable-edge-delete-btn { width: 20px; height: 20px; border: 0px solid #ffff…" at bounding box center [367, 214] width 371 height 327
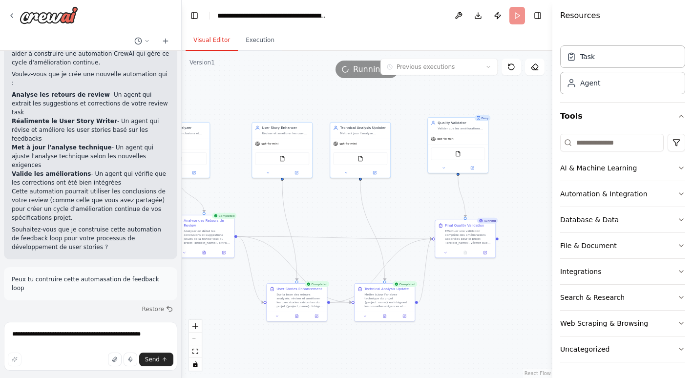
drag, startPoint x: 479, startPoint y: 298, endPoint x: 517, endPoint y: 307, distance: 39.1
click at [517, 307] on div ".deletable-edge-delete-btn { width: 20px; height: 20px; border: 0px solid #ffff…" at bounding box center [367, 214] width 371 height 327
drag, startPoint x: 466, startPoint y: 139, endPoint x: 470, endPoint y: 146, distance: 7.2
click at [470, 146] on div "gpt-4o-mini" at bounding box center [463, 148] width 60 height 11
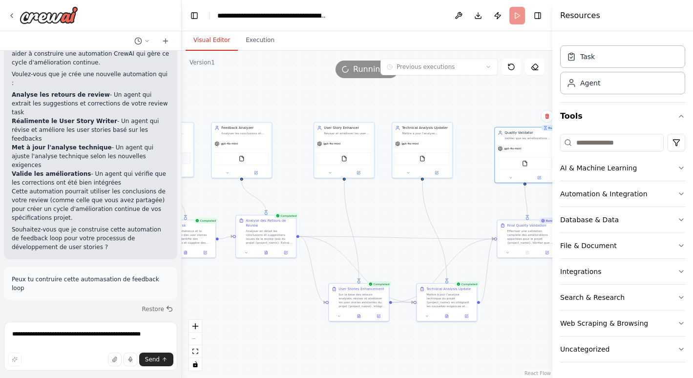
drag, startPoint x: 515, startPoint y: 303, endPoint x: 536, endPoint y: 305, distance: 20.7
click at [536, 305] on div ".deletable-edge-delete-btn { width: 20px; height: 20px; border: 0px solid #ffff…" at bounding box center [367, 214] width 371 height 327
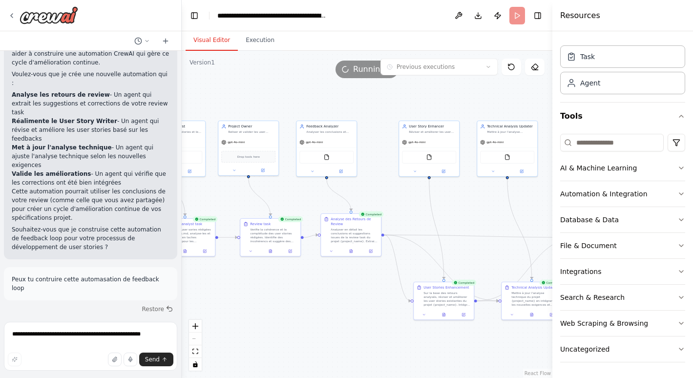
drag, startPoint x: 233, startPoint y: 294, endPoint x: 311, endPoint y: 293, distance: 78.2
click at [311, 293] on div ".deletable-edge-delete-btn { width: 20px; height: 20px; border: 0px solid #ffff…" at bounding box center [367, 214] width 371 height 327
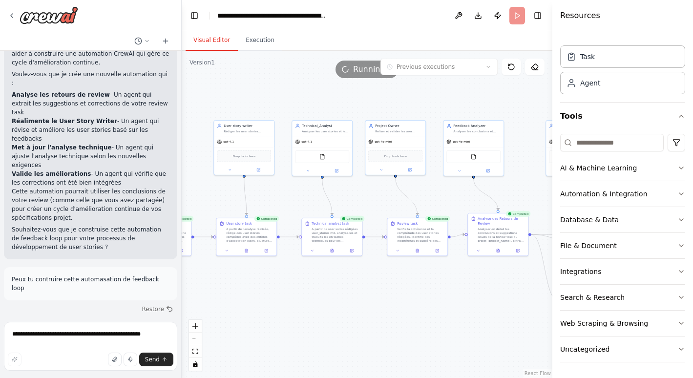
drag, startPoint x: 298, startPoint y: 297, endPoint x: 445, endPoint y: 297, distance: 147.1
click at [445, 297] on div ".deletable-edge-delete-btn { width: 20px; height: 20px; border: 0px solid #ffff…" at bounding box center [367, 214] width 371 height 327
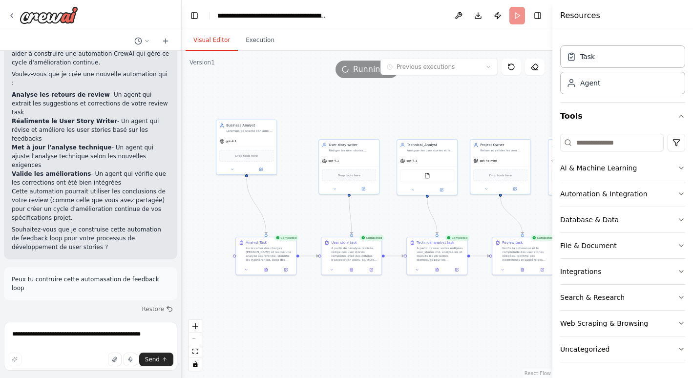
drag, startPoint x: 300, startPoint y: 302, endPoint x: 386, endPoint y: 316, distance: 86.6
click at [388, 322] on div ".deletable-edge-delete-btn { width: 20px; height: 20px; border: 0px solid #ffff…" at bounding box center [367, 214] width 371 height 327
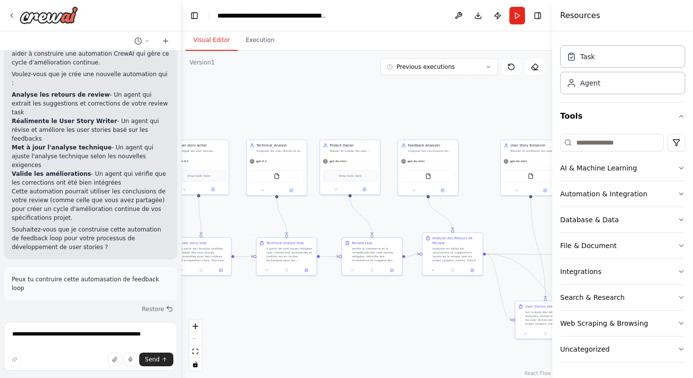
drag, startPoint x: 475, startPoint y: 323, endPoint x: 321, endPoint y: 324, distance: 154.4
click at [321, 324] on div ".deletable-edge-delete-btn { width: 20px; height: 20px; border: 0px solid #ffff…" at bounding box center [367, 214] width 371 height 327
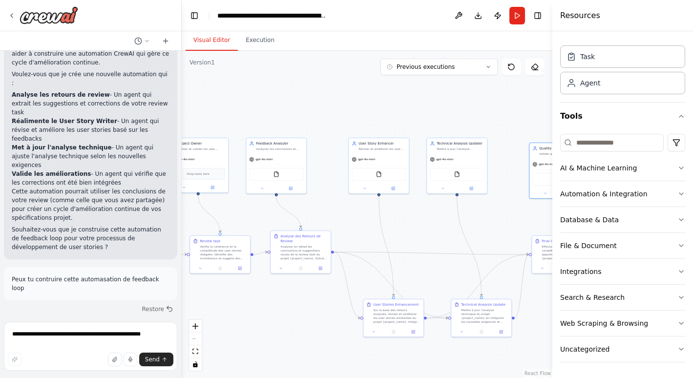
drag, startPoint x: 410, startPoint y: 318, endPoint x: 241, endPoint y: 316, distance: 169.1
click at [241, 316] on div ".deletable-edge-delete-btn { width: 20px; height: 20px; border: 0px solid #ffff…" at bounding box center [367, 214] width 371 height 327
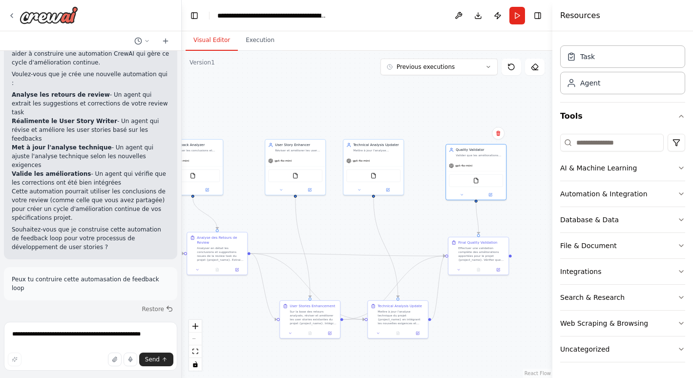
drag, startPoint x: 285, startPoint y: 321, endPoint x: 224, endPoint y: 322, distance: 61.6
click at [224, 322] on div ".deletable-edge-delete-btn { width: 20px; height: 20px; border: 0px solid #ffff…" at bounding box center [367, 214] width 371 height 327
click at [480, 307] on div ".deletable-edge-delete-btn { width: 20px; height: 20px; border: 0px solid #ffff…" at bounding box center [367, 214] width 371 height 327
click at [256, 44] on button "Execution" at bounding box center [260, 40] width 44 height 21
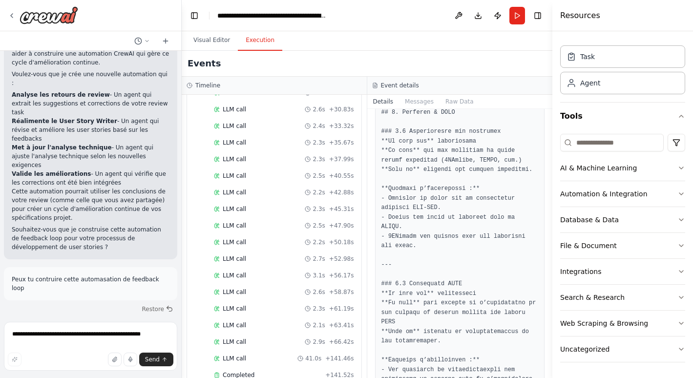
scroll to position [4256, 0]
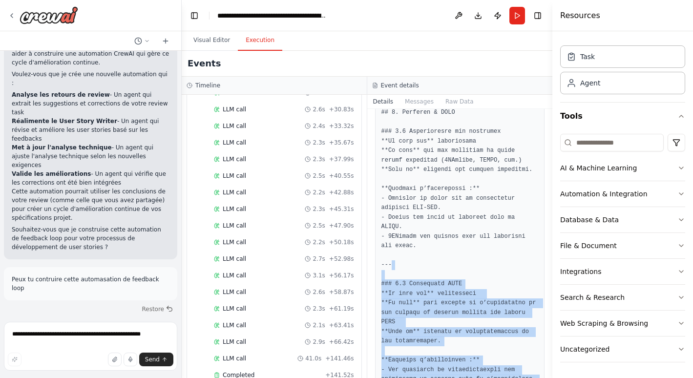
drag, startPoint x: 466, startPoint y: 284, endPoint x: 405, endPoint y: 132, distance: 163.6
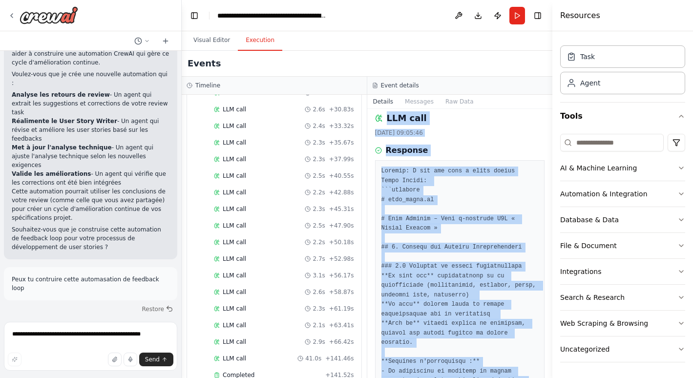
scroll to position [2, 0]
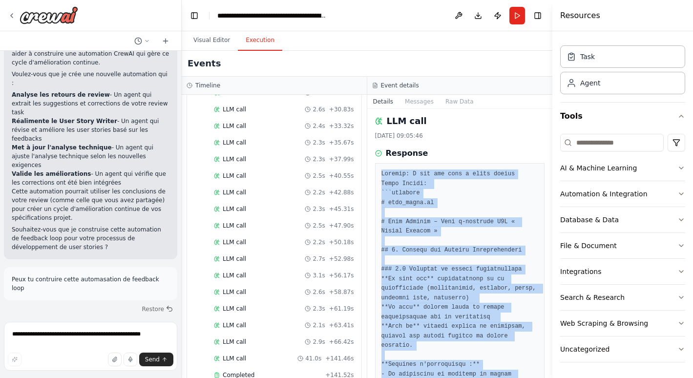
drag, startPoint x: 469, startPoint y: 288, endPoint x: 379, endPoint y: 173, distance: 146.2
drag, startPoint x: 379, startPoint y: 173, endPoint x: 471, endPoint y: 214, distance: 100.6
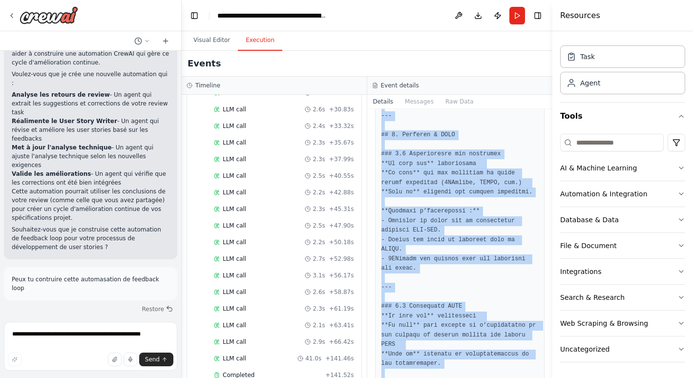
scroll to position [4256, 0]
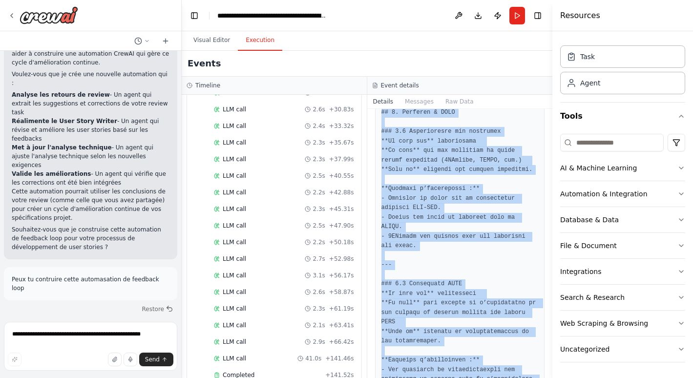
drag, startPoint x: 382, startPoint y: 222, endPoint x: 497, endPoint y: 286, distance: 131.6
copy pre "# Lore Ipsumdo – Sita c-adipisci E1S « Doeius Tempori » ## 8. Utlabor etd Magna…"
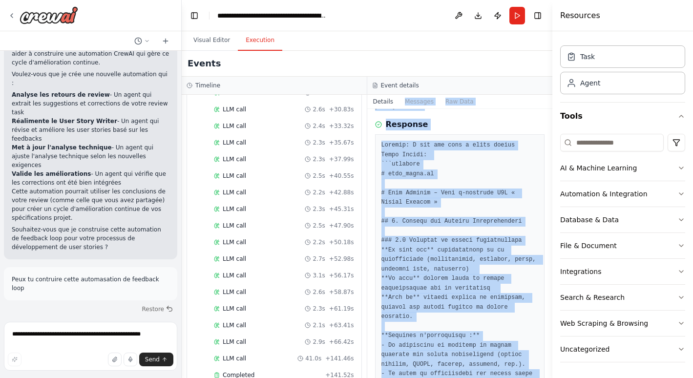
scroll to position [0, 0]
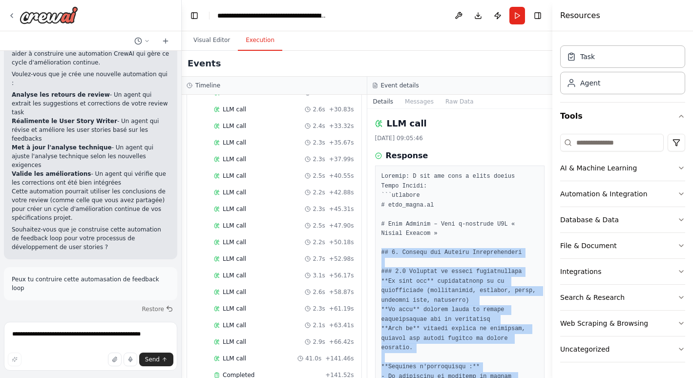
drag, startPoint x: 455, startPoint y: 284, endPoint x: 380, endPoint y: 248, distance: 83.5
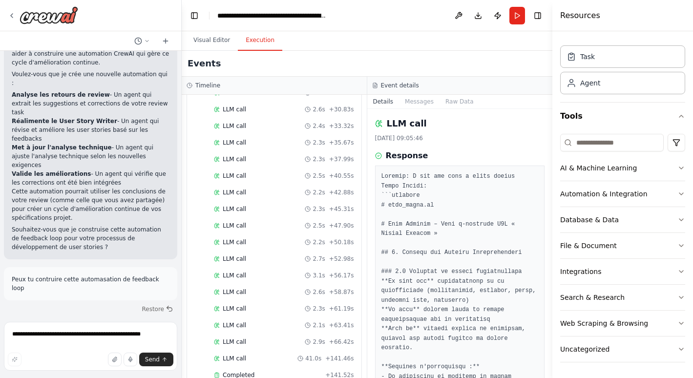
drag, startPoint x: 380, startPoint y: 249, endPoint x: 478, endPoint y: 237, distance: 98.4
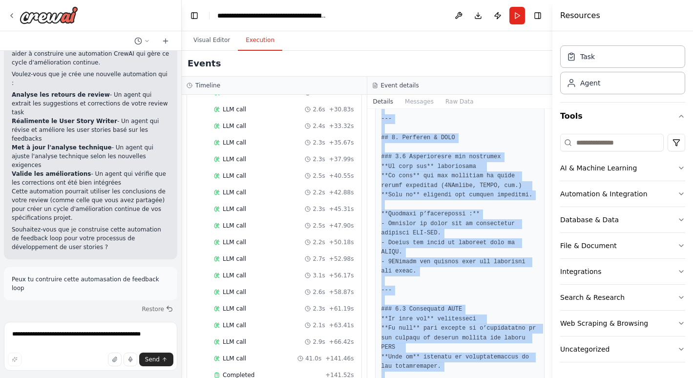
scroll to position [4256, 0]
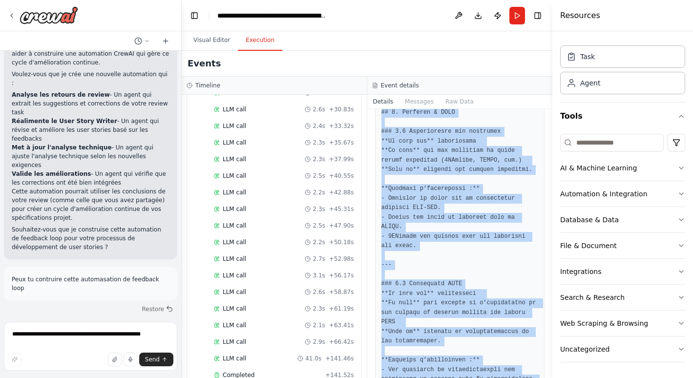
drag, startPoint x: 382, startPoint y: 223, endPoint x: 472, endPoint y: 285, distance: 109.6
copy pre "# Lore Ipsumdo – Sita c-adipisci E1S « Doeius Tempori » ## 8. Utlabor etd Magna…"
